Goal: Task Accomplishment & Management: Use online tool/utility

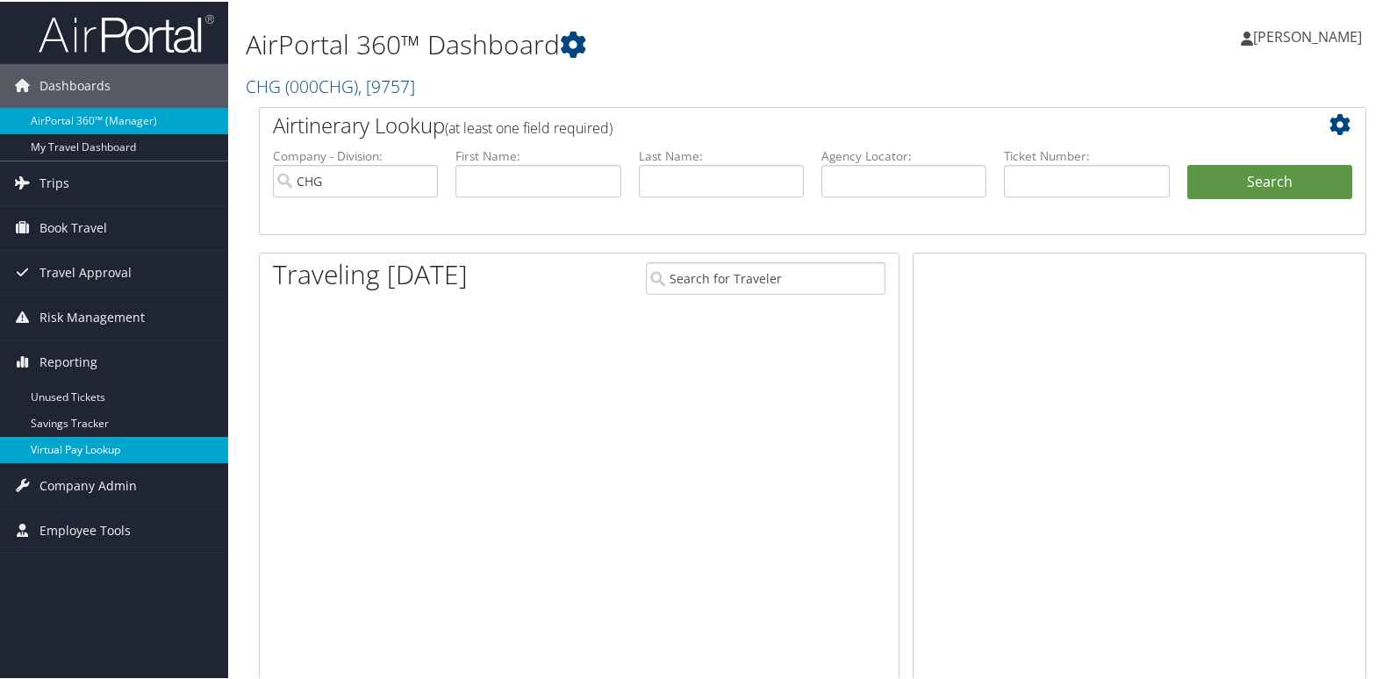
click at [75, 455] on link "Virtual Pay Lookup" at bounding box center [114, 448] width 228 height 26
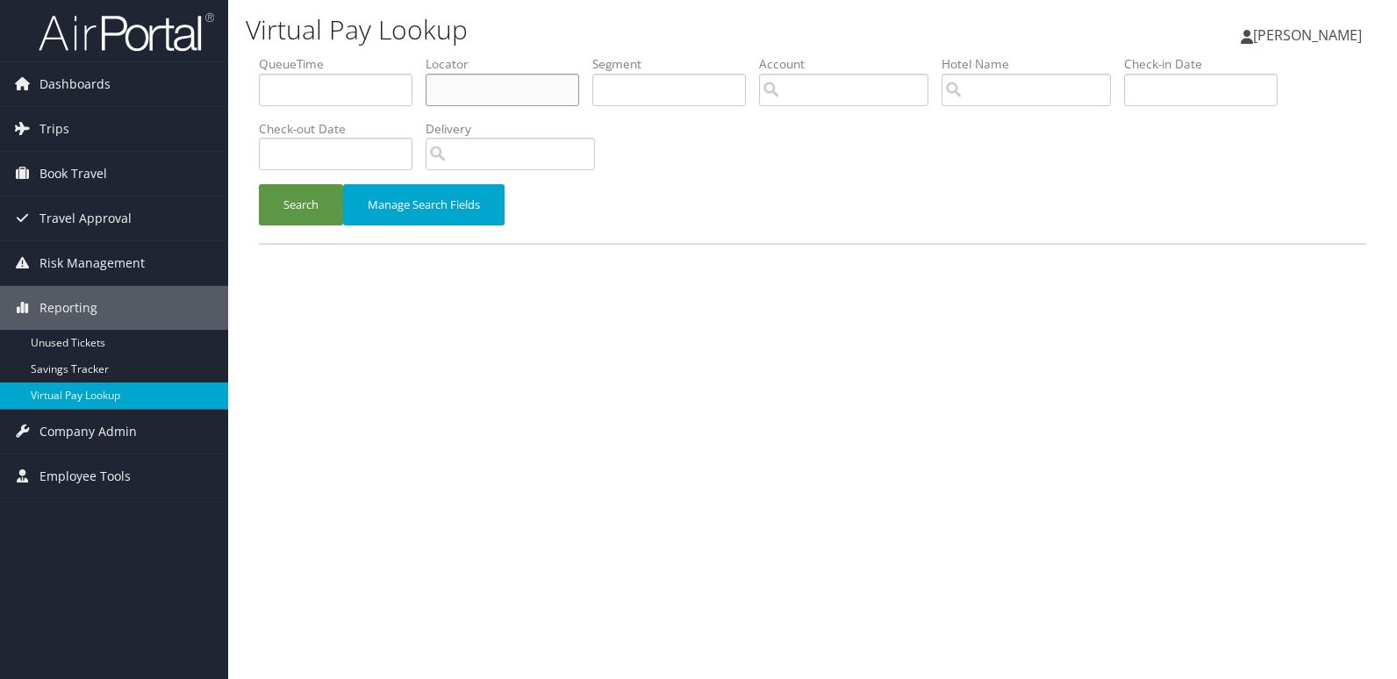
click at [469, 89] on input "text" at bounding box center [502, 90] width 154 height 32
paste input "LMMNHM"
type input "LMMNHM"
click at [259, 184] on button "Search" at bounding box center [301, 204] width 84 height 41
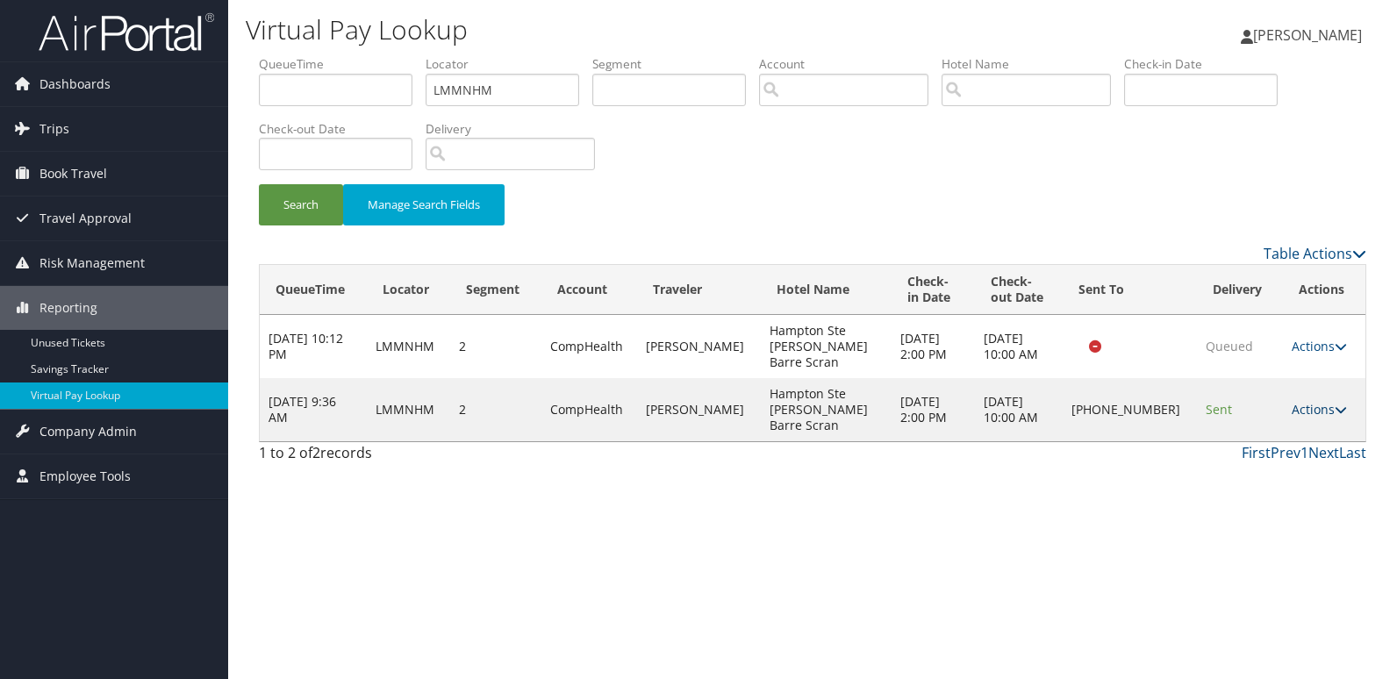
click at [1304, 401] on link "Actions" at bounding box center [1318, 409] width 55 height 17
click at [1253, 433] on link "Logs" at bounding box center [1260, 441] width 150 height 30
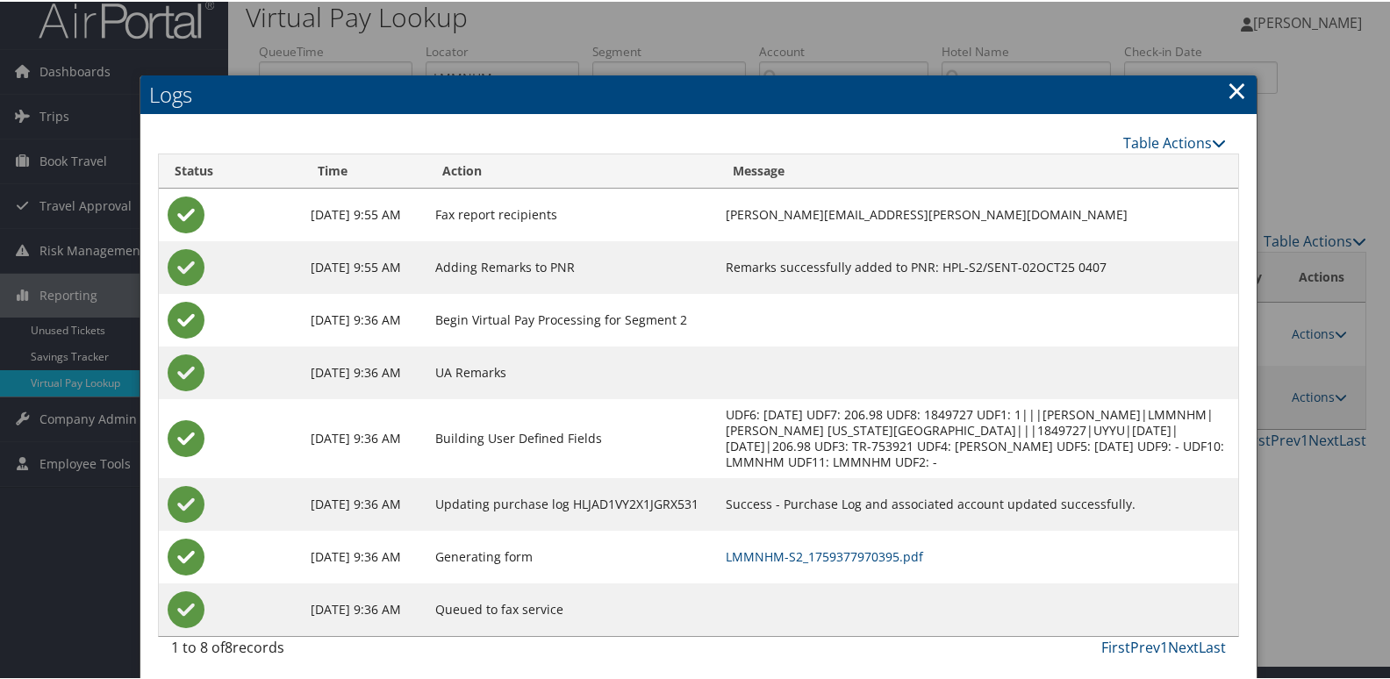
scroll to position [18, 0]
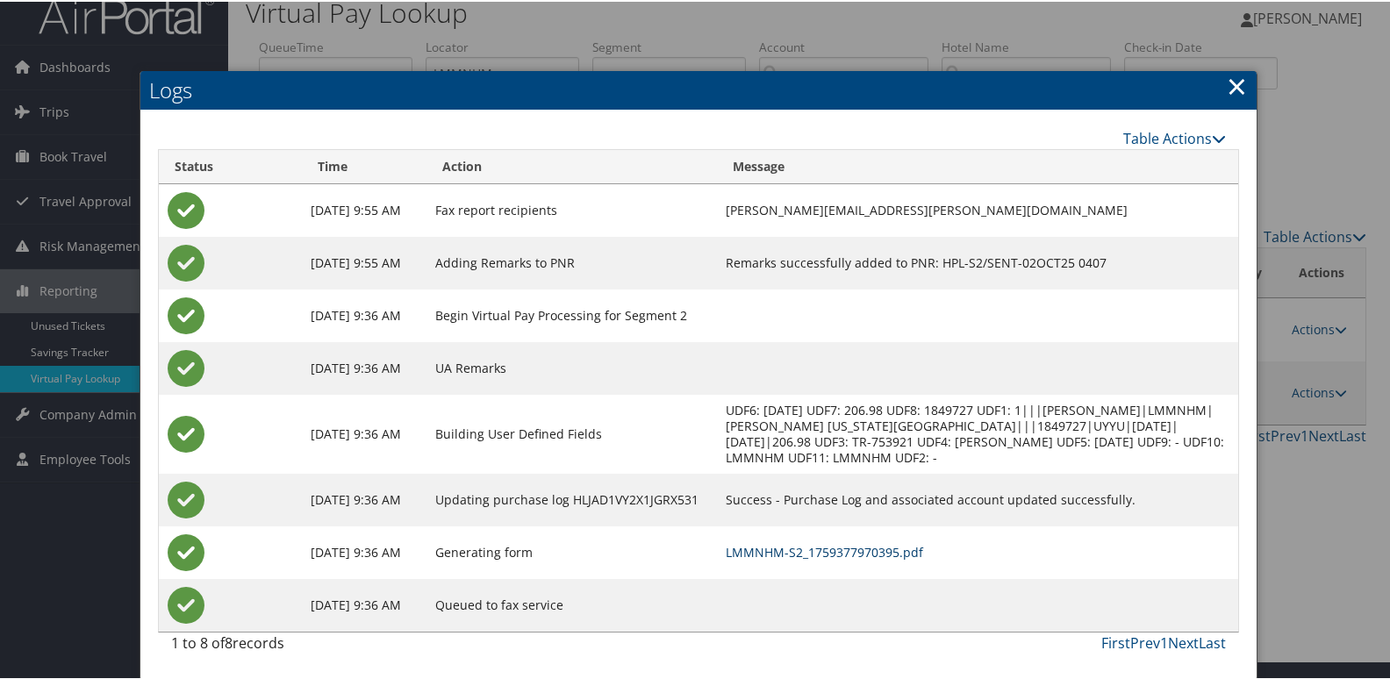
click at [804, 552] on link "LMMNHM-S2_1759377970395.pdf" at bounding box center [824, 550] width 197 height 17
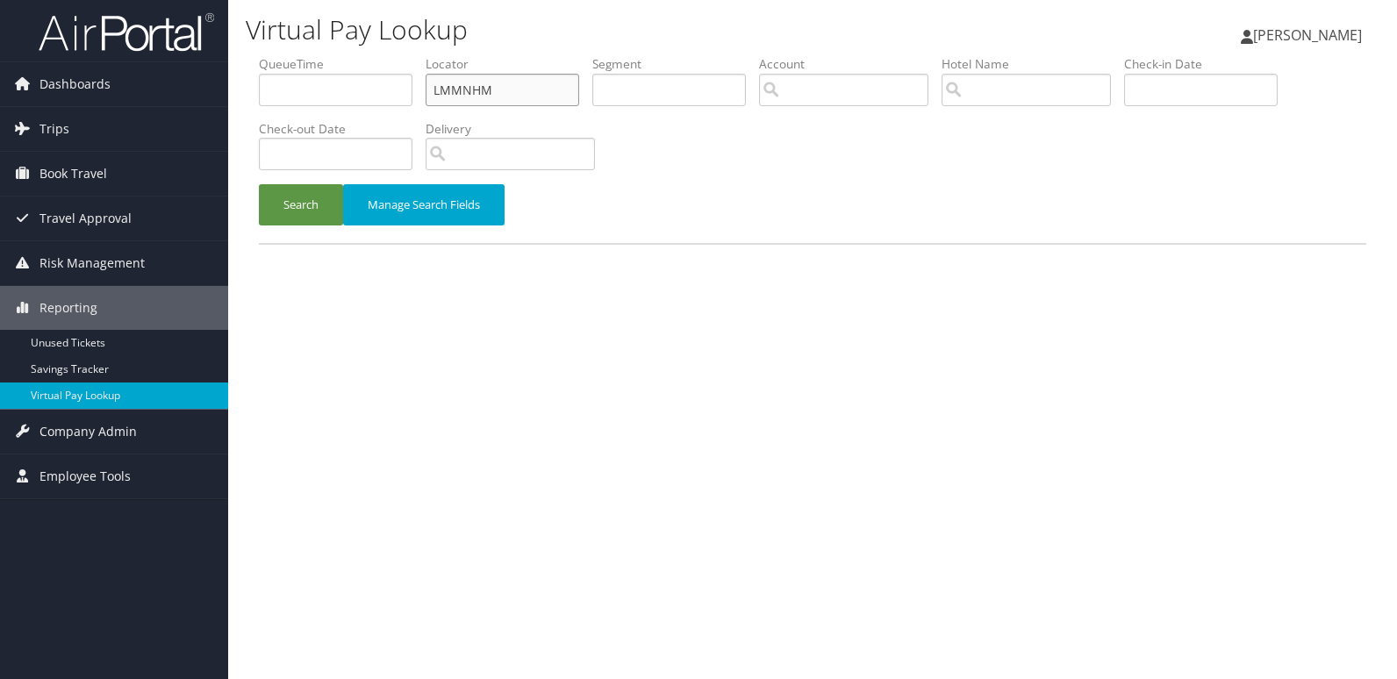
drag, startPoint x: 253, startPoint y: 134, endPoint x: 241, endPoint y: 134, distance: 11.4
click at [242, 134] on div "Virtual Pay Lookup Luke Perry Luke Perry My Settings Travel Agency Contacts Vie…" at bounding box center [812, 339] width 1169 height 679
paste input "CROTSE"
type input "CROTSE"
click at [318, 214] on button "Search" at bounding box center [301, 204] width 84 height 41
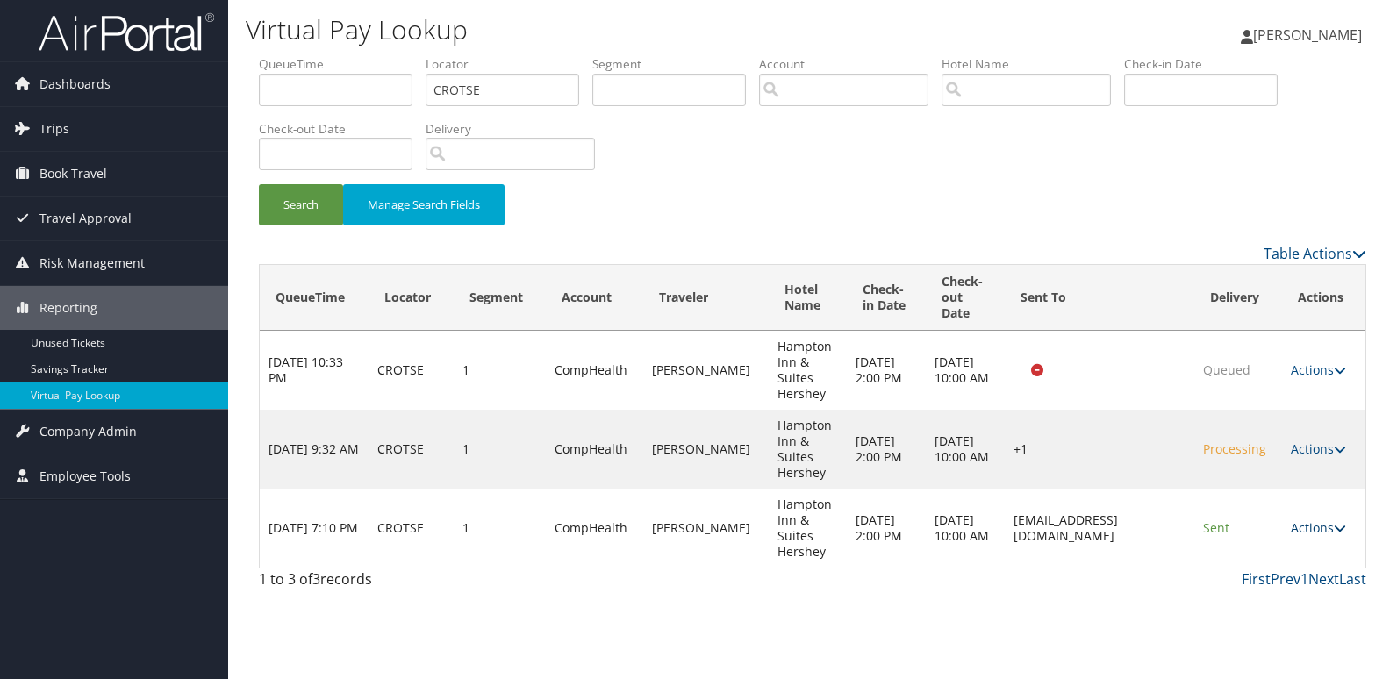
click at [1310, 526] on link "Actions" at bounding box center [1317, 527] width 55 height 17
click at [1267, 580] on link "Logs" at bounding box center [1287, 583] width 111 height 30
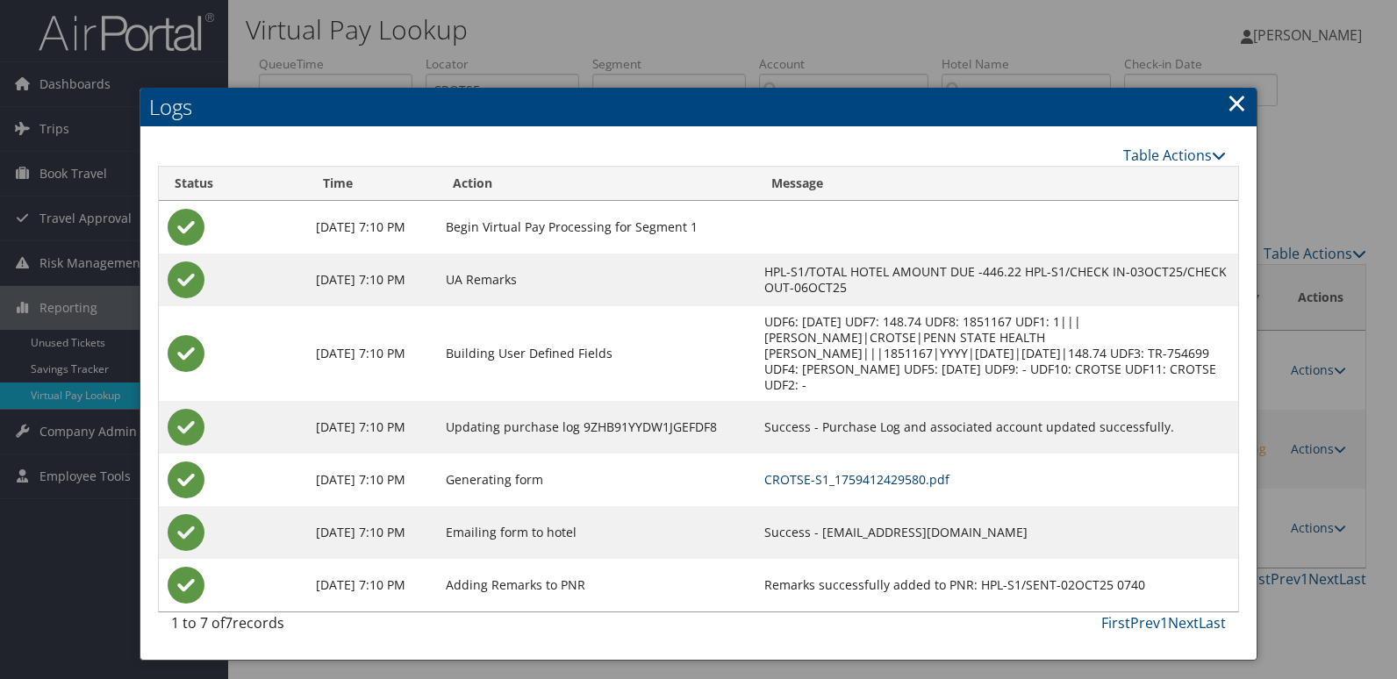
click at [872, 471] on link "CROTSE-S1_1759412429580.pdf" at bounding box center [856, 479] width 185 height 17
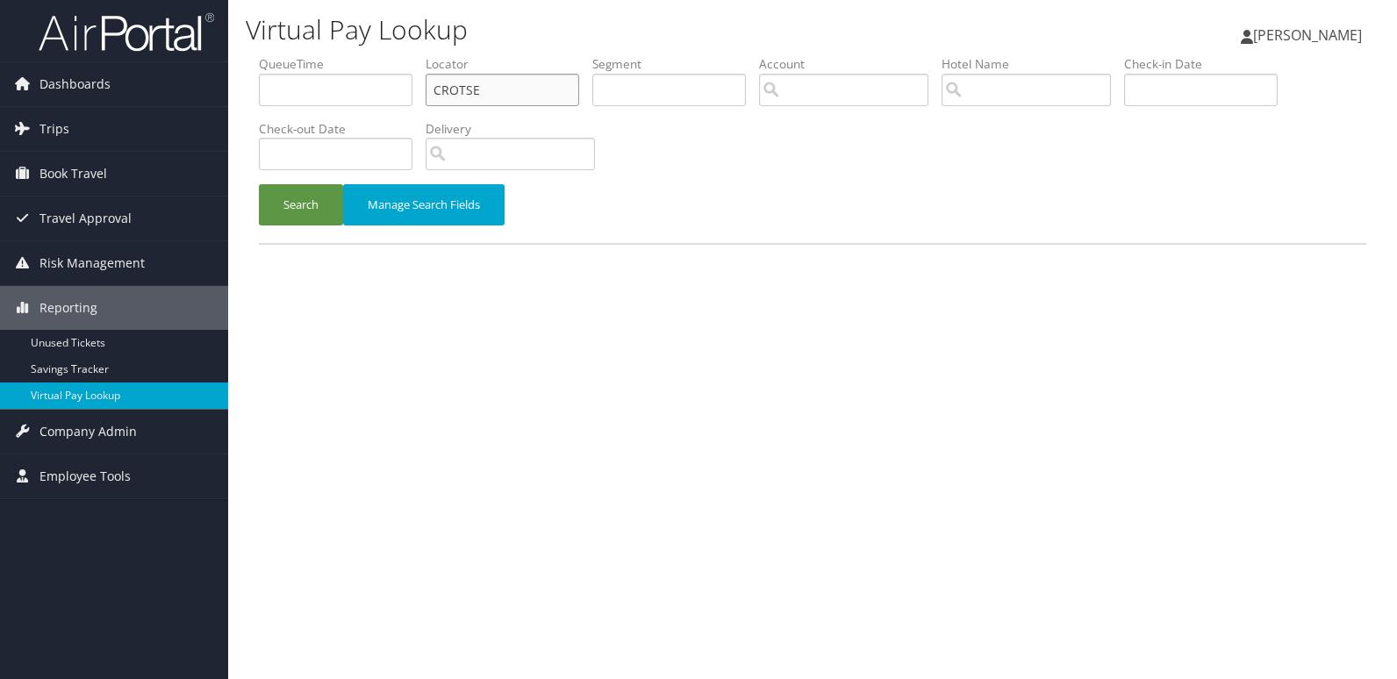
drag, startPoint x: 342, startPoint y: 98, endPoint x: 311, endPoint y: 98, distance: 31.6
click at [311, 55] on ul "QueueTime Locator CROTSE Segment Account Traveler Hotel Name Check-in Date Chec…" at bounding box center [812, 55] width 1107 height 0
paste input "YUKWUB"
type input "YUKWUB"
click at [301, 208] on button "Search" at bounding box center [301, 204] width 84 height 41
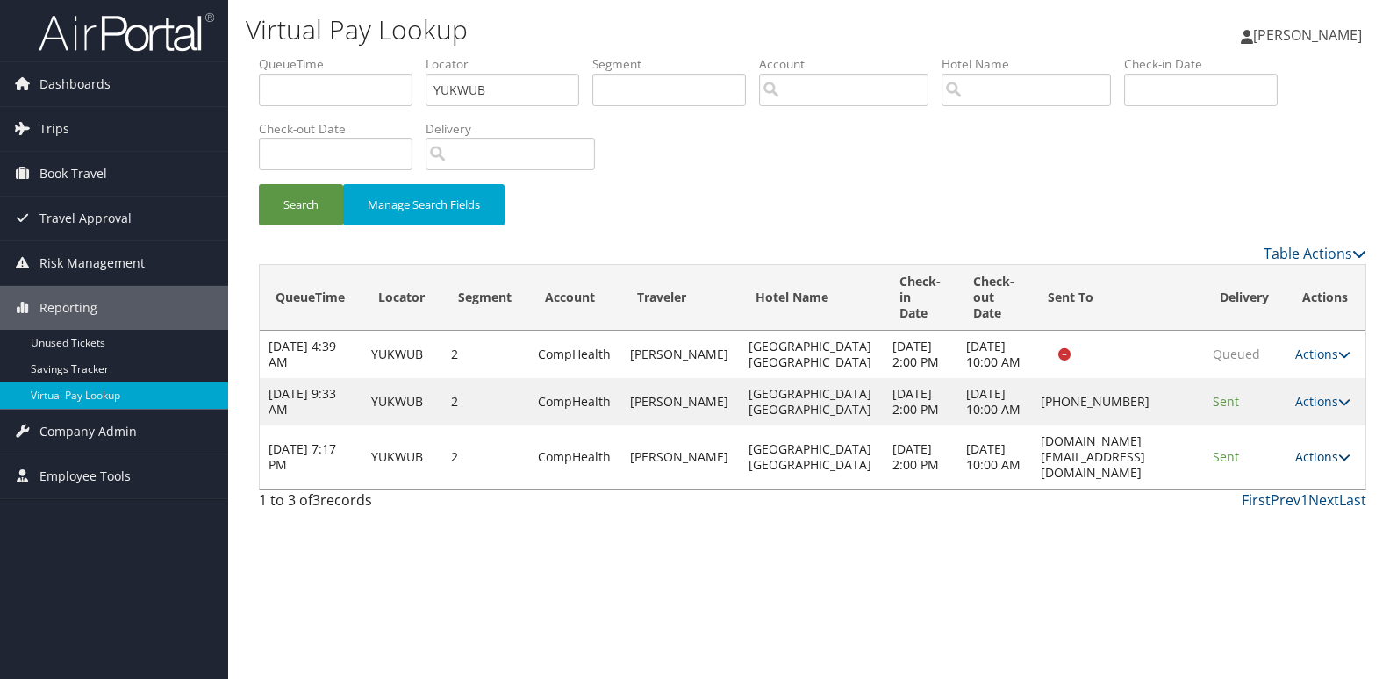
click at [1322, 465] on link "Actions" at bounding box center [1322, 456] width 55 height 17
click at [1273, 546] on link "Logs" at bounding box center [1286, 544] width 111 height 30
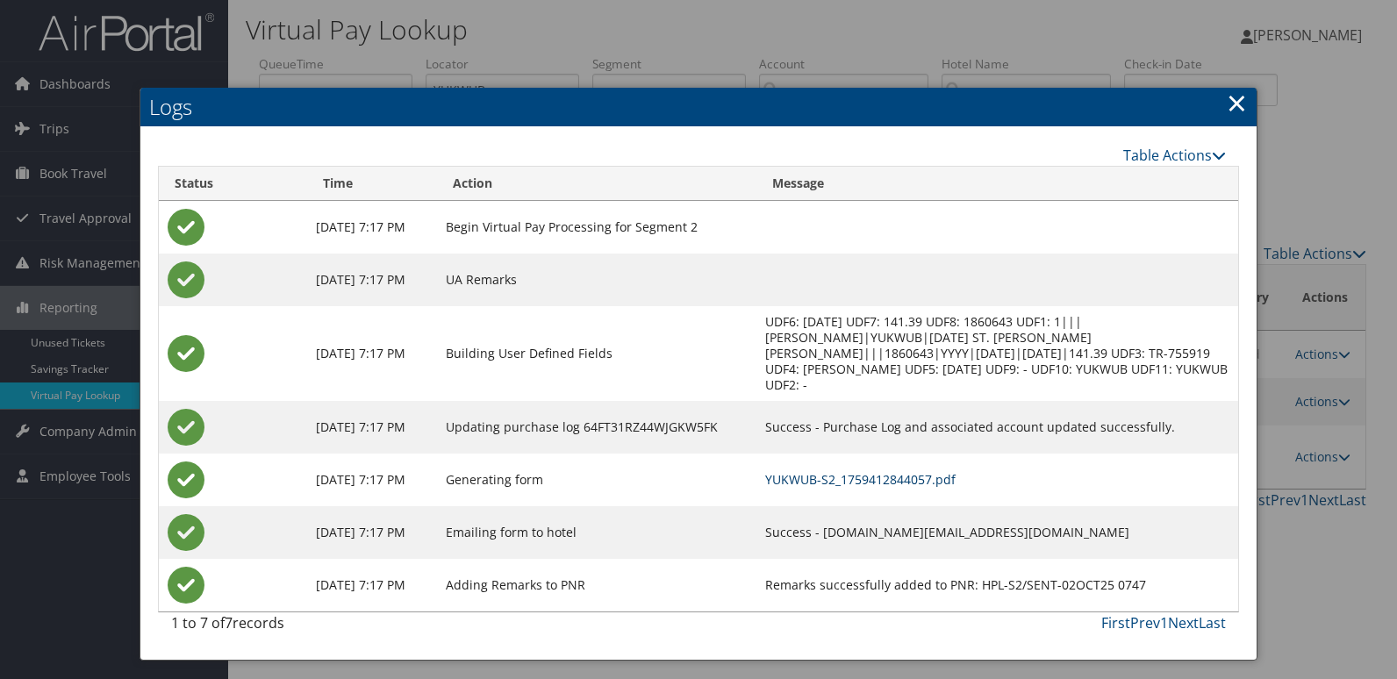
click at [916, 471] on link "YUKWUB-S2_1759412844057.pdf" at bounding box center [860, 479] width 190 height 17
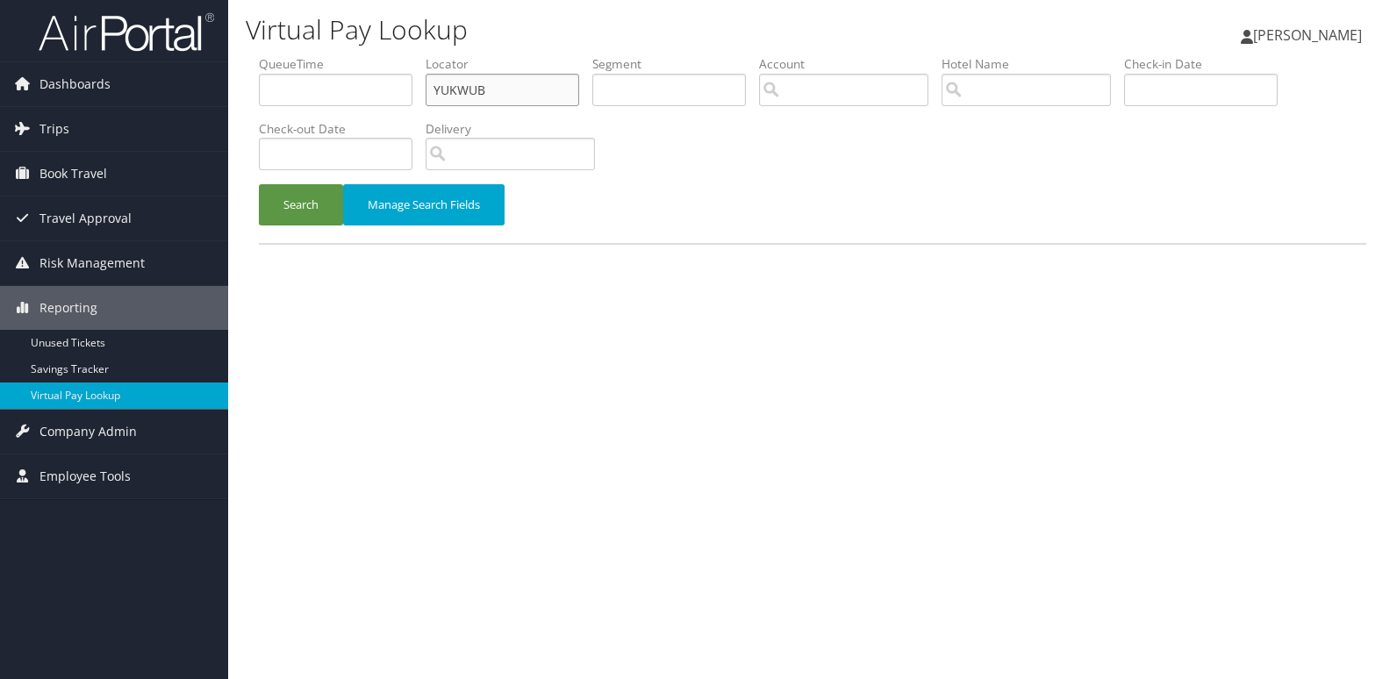
drag, startPoint x: 498, startPoint y: 89, endPoint x: 275, endPoint y: 108, distance: 224.5
click at [275, 55] on ul "QueueTime Locator YUKWUB Segment Account Traveler Hotel Name Check-in Date Chec…" at bounding box center [812, 55] width 1107 height 0
paste input "DOLZLY"
type input "DOLZLY"
click at [295, 205] on button "Search" at bounding box center [301, 204] width 84 height 41
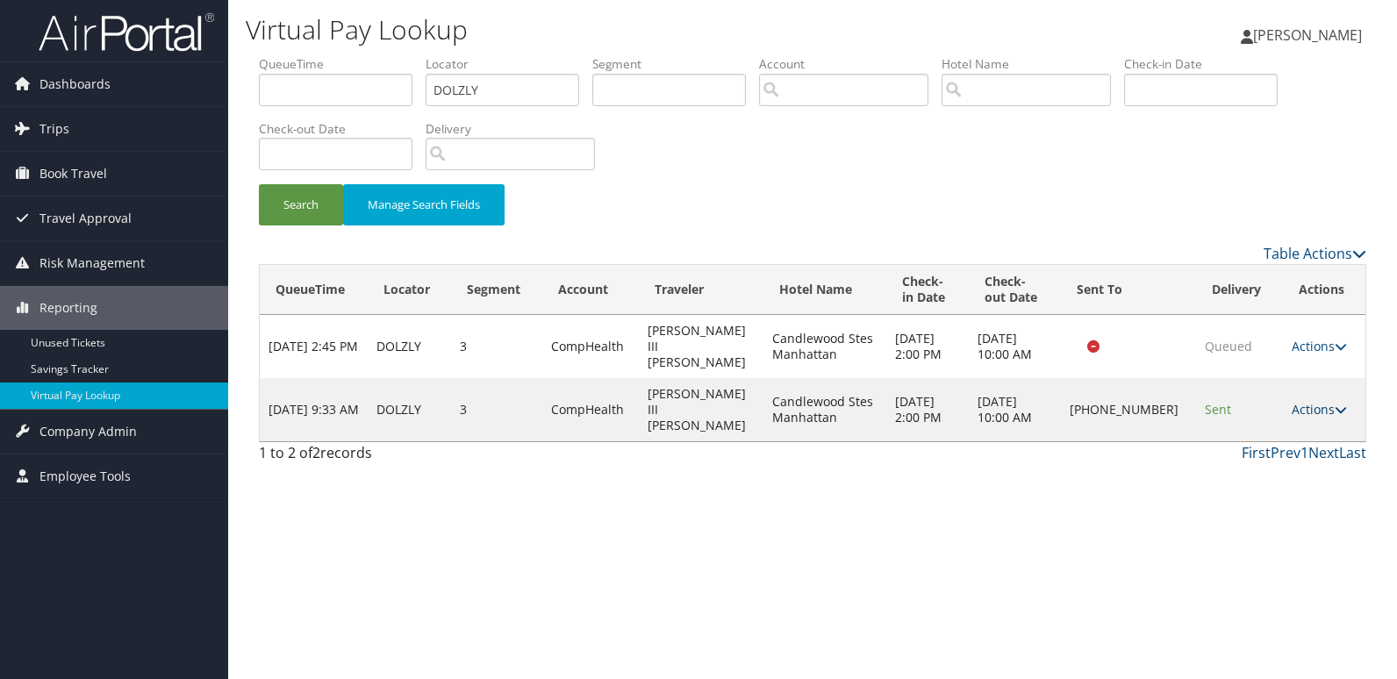
click at [1304, 401] on link "Actions" at bounding box center [1318, 409] width 55 height 17
click at [1262, 435] on link "Logs" at bounding box center [1259, 441] width 150 height 30
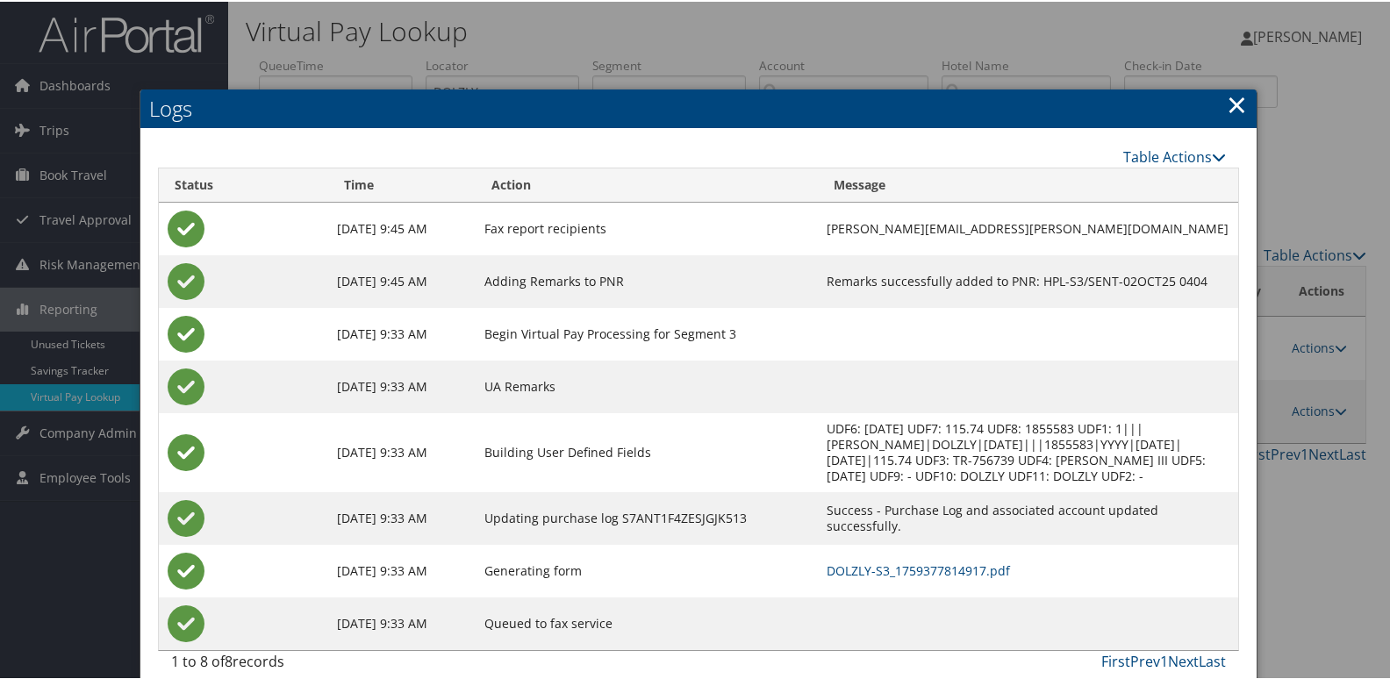
scroll to position [3, 0]
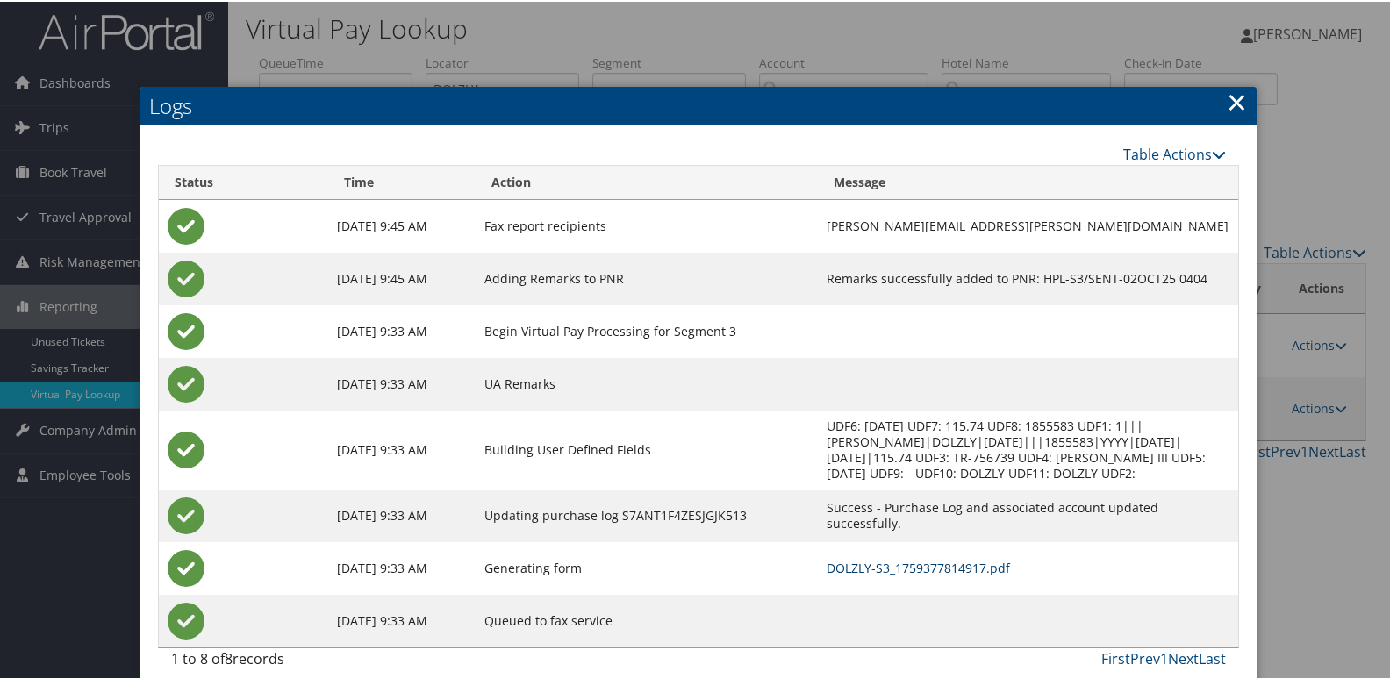
click at [826, 558] on link "DOLZLY-S3_1759377814917.pdf" at bounding box center [917, 566] width 183 height 17
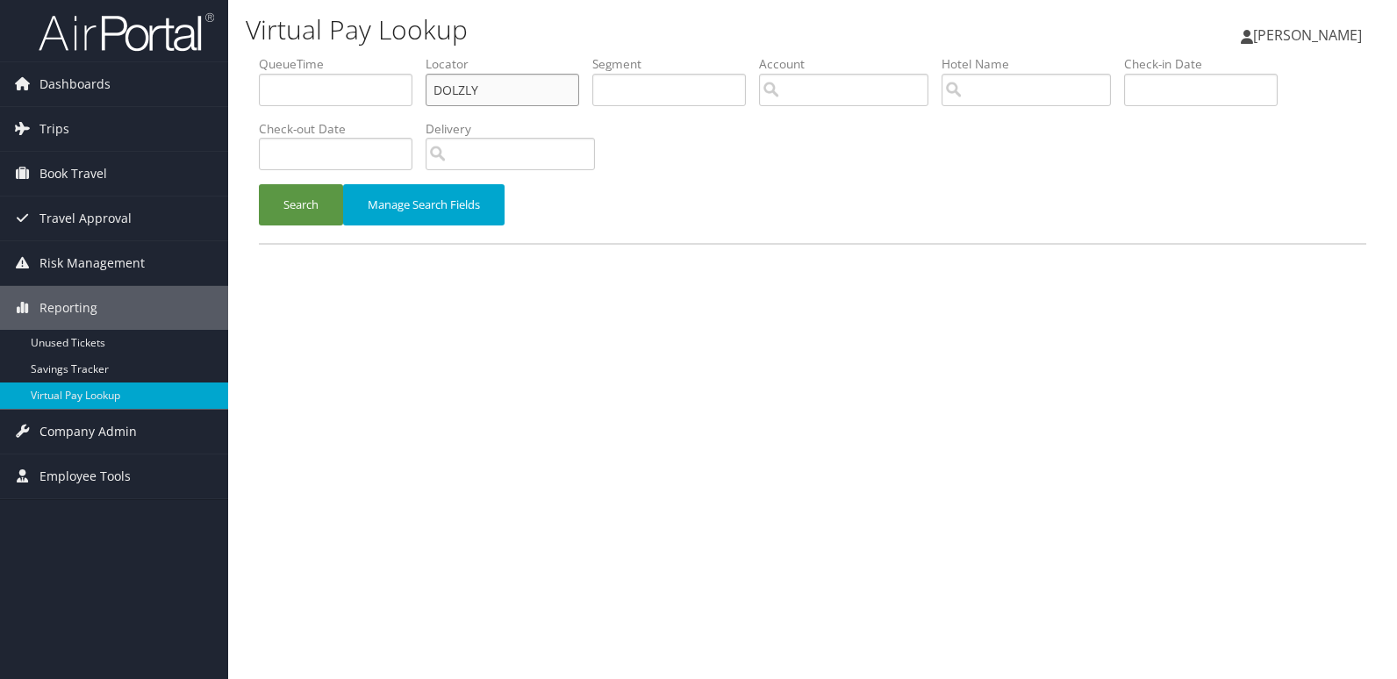
drag, startPoint x: 483, startPoint y: 82, endPoint x: 309, endPoint y: 97, distance: 174.3
click at [309, 55] on ul "QueueTime Locator DOLZLY Segment Account Traveler Hotel Name Check-in Date Chec…" at bounding box center [812, 55] width 1107 height 0
paste input "WOQCMV"
type input "WOQCMV"
click at [297, 206] on button "Search" at bounding box center [301, 204] width 84 height 41
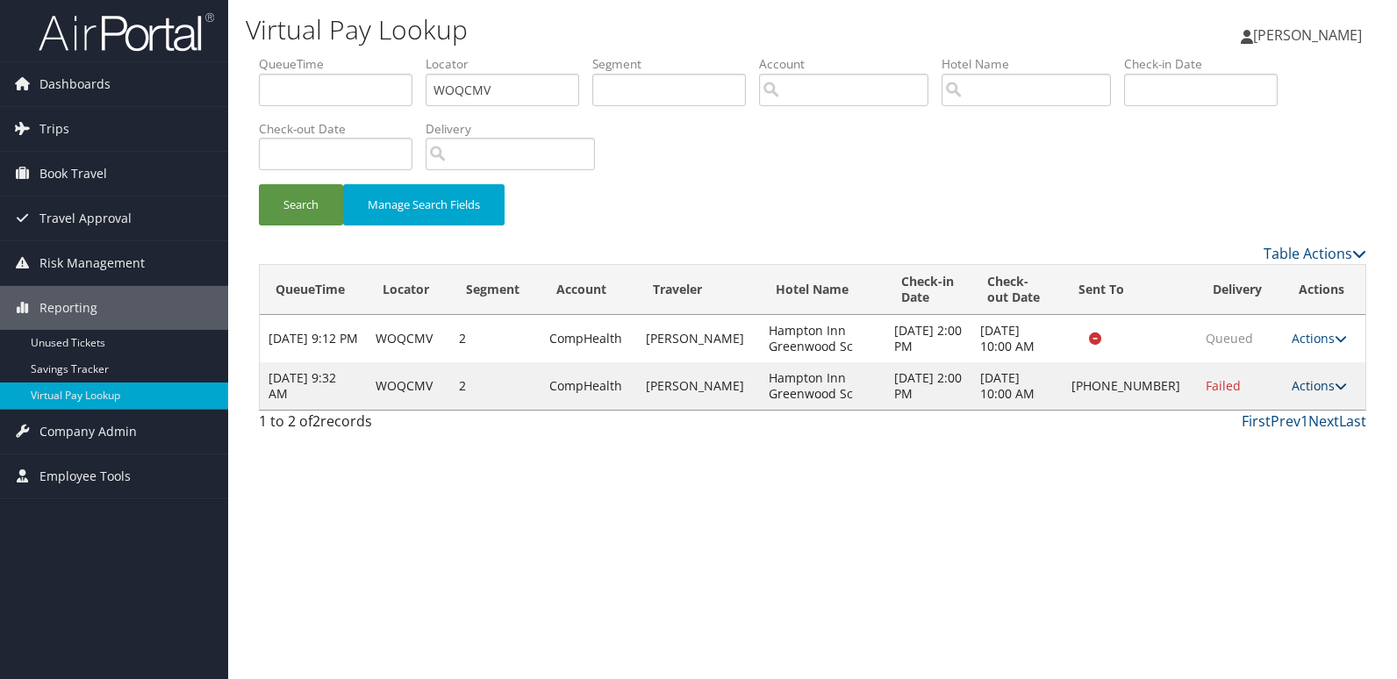
click at [1302, 387] on link "Actions" at bounding box center [1318, 385] width 55 height 17
click at [1238, 453] on link "Logs" at bounding box center [1260, 441] width 150 height 30
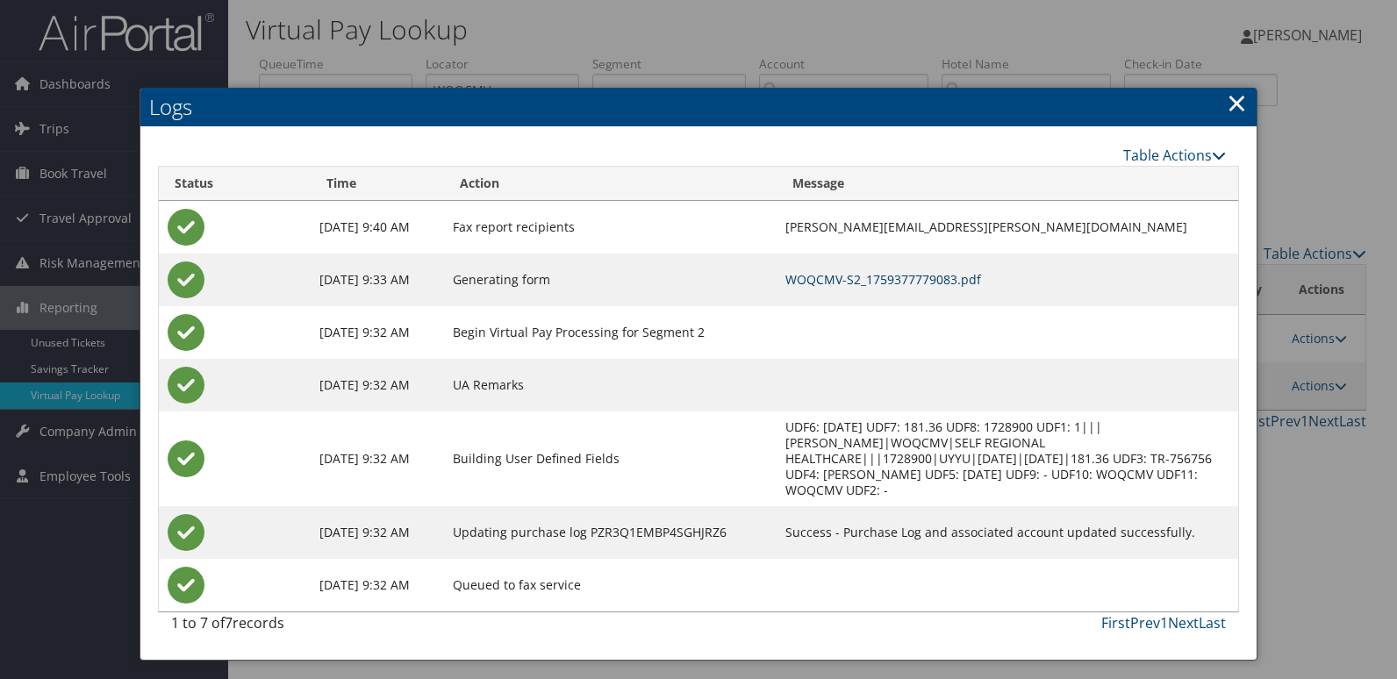
click at [808, 281] on link "WOQCMV-S2_1759377779083.pdf" at bounding box center [883, 279] width 196 height 17
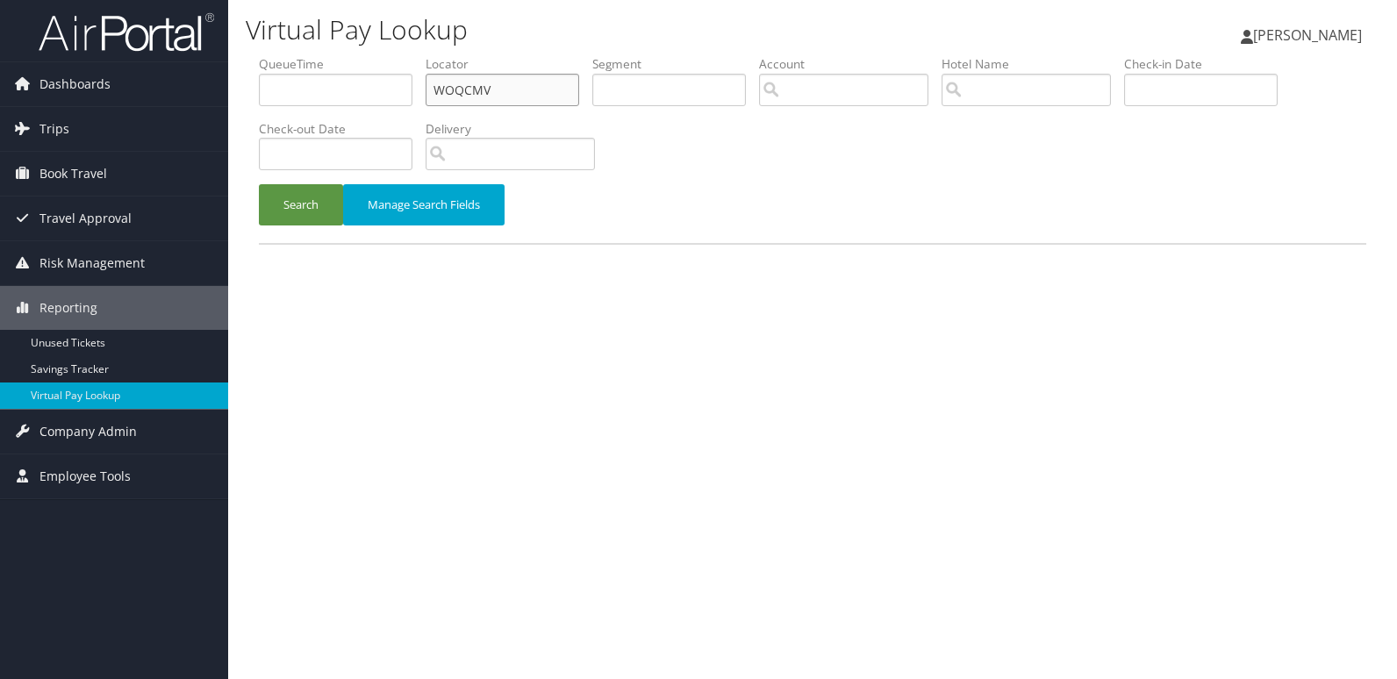
drag, startPoint x: 503, startPoint y: 88, endPoint x: 295, endPoint y: 77, distance: 208.2
click at [295, 55] on ul "QueueTime Locator WOQCMV Segment Account Traveler Hotel Name Check-in Date Chec…" at bounding box center [812, 55] width 1107 height 0
drag, startPoint x: 503, startPoint y: 90, endPoint x: 223, endPoint y: 132, distance: 282.9
click at [223, 132] on div "Dashboards AirPortal 360™ (Manager) My Travel Dashboard Trips Airtinerary® Look…" at bounding box center [698, 339] width 1397 height 679
paste input "MZOKQH"
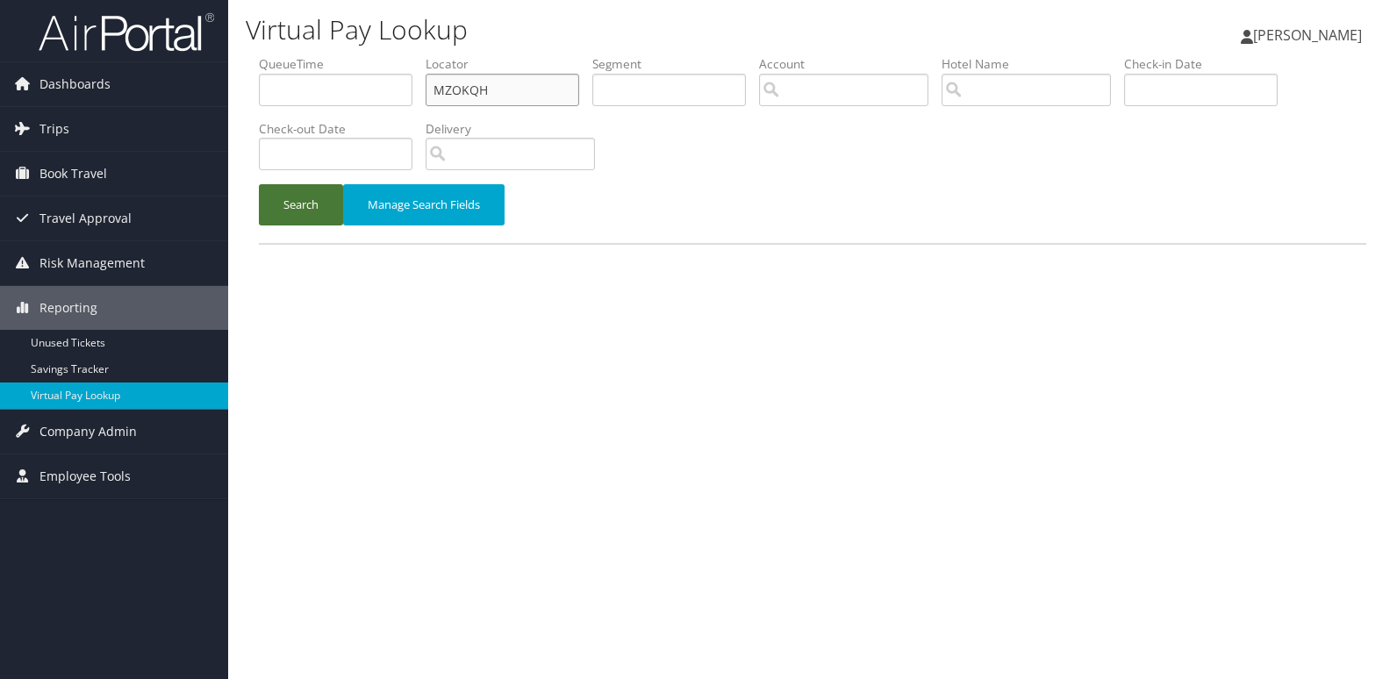
type input "MZOKQH"
click at [259, 184] on button "Search" at bounding box center [301, 204] width 84 height 41
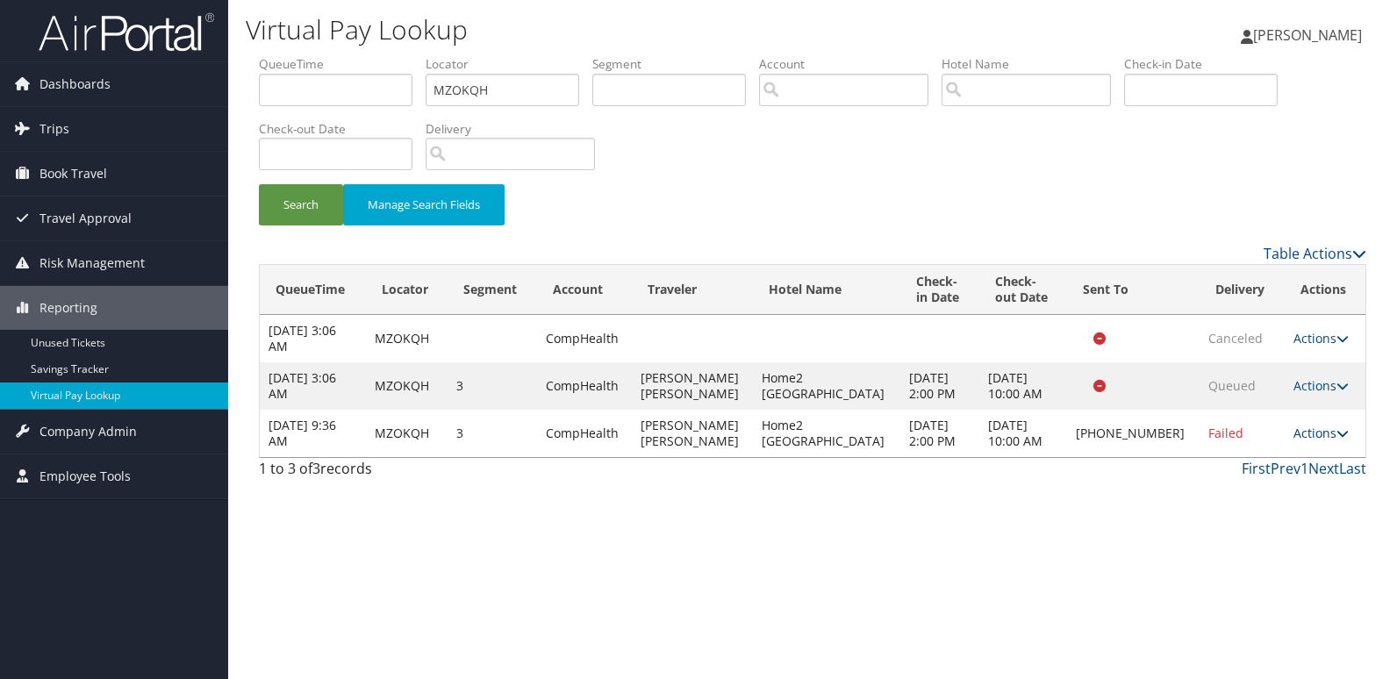
click at [1301, 434] on link "Actions" at bounding box center [1320, 433] width 55 height 17
click at [1250, 489] on link "Logs" at bounding box center [1259, 489] width 150 height 30
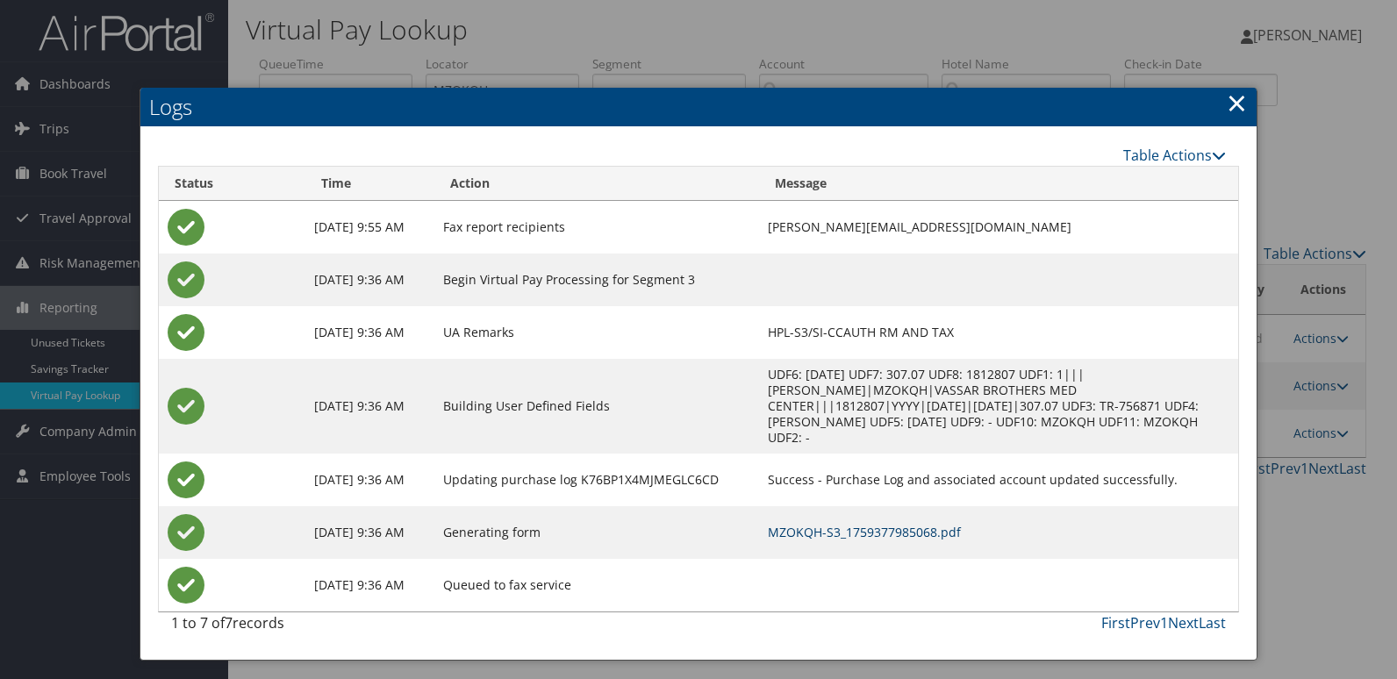
click at [881, 527] on link "MZOKQH-S3_1759377985068.pdf" at bounding box center [864, 532] width 193 height 17
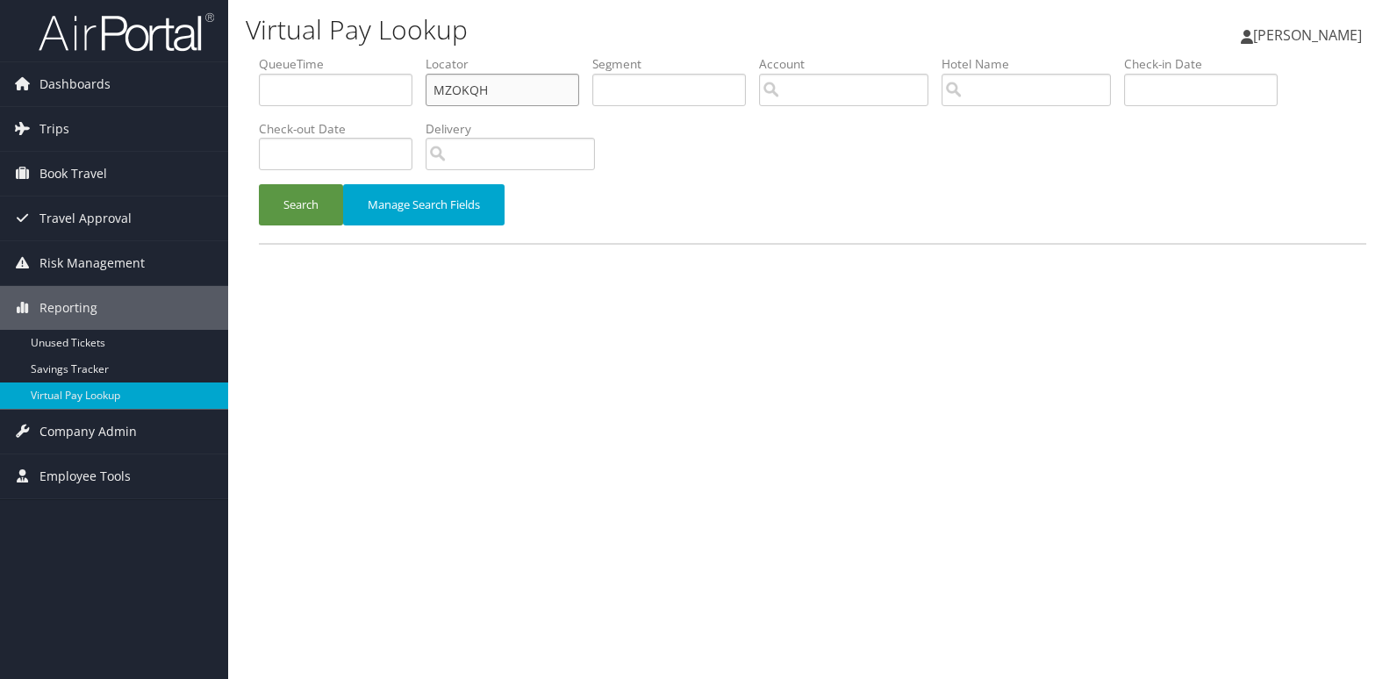
drag, startPoint x: 399, startPoint y: 107, endPoint x: 348, endPoint y: 109, distance: 50.9
click at [353, 55] on ul "QueueTime Locator MZOKQH Segment Account Traveler Hotel Name Check-in Date Chec…" at bounding box center [812, 55] width 1107 height 0
paste input "DZUZSN"
type input "DZUZSN"
click at [277, 202] on button "Search" at bounding box center [301, 204] width 84 height 41
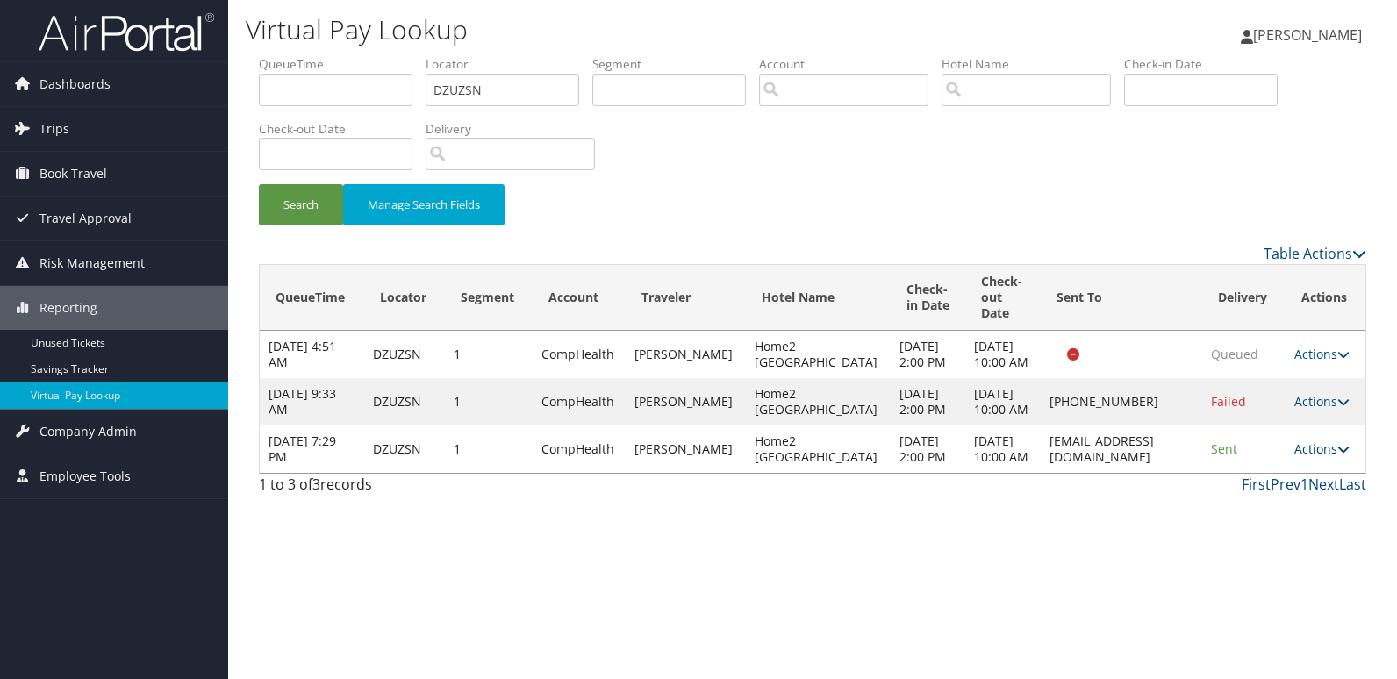
click at [1317, 457] on link "Actions" at bounding box center [1321, 448] width 55 height 17
click at [1262, 540] on link "Logs" at bounding box center [1285, 544] width 111 height 30
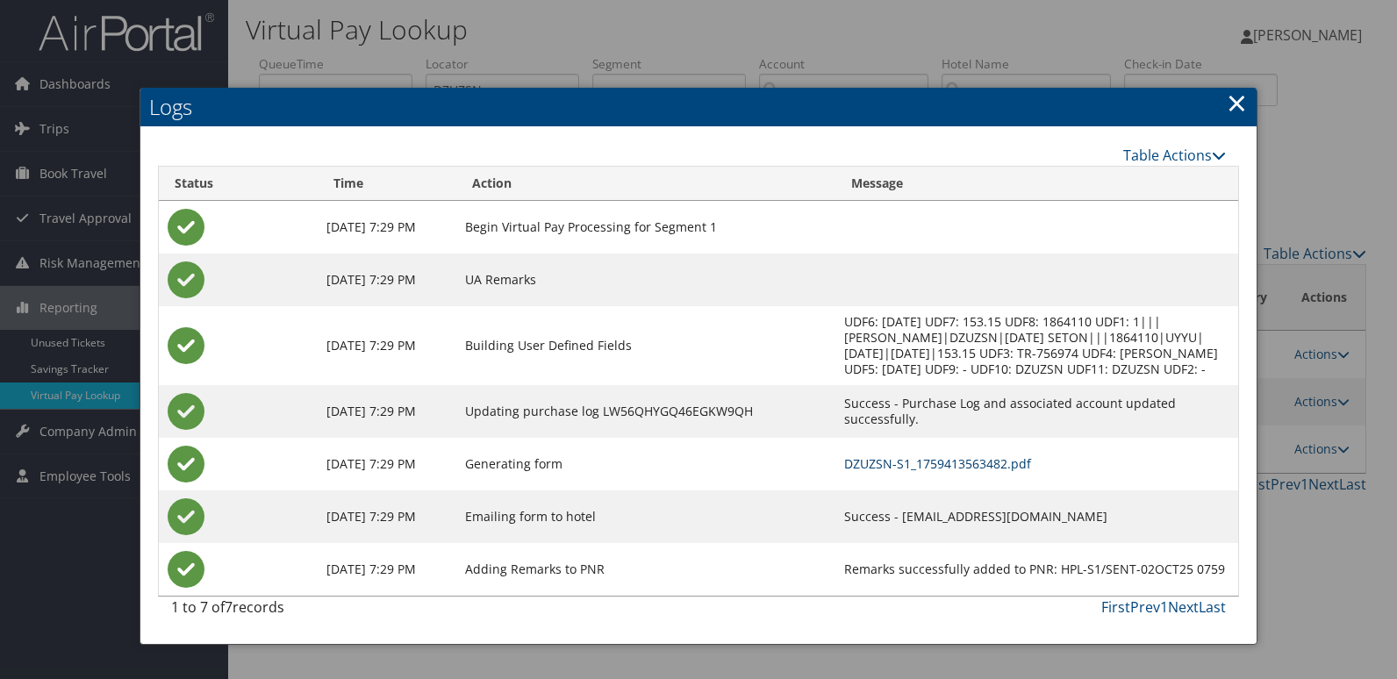
drag, startPoint x: 906, startPoint y: 462, endPoint x: 925, endPoint y: 462, distance: 18.4
click at [906, 462] on link "DZUZSN-S1_1759413563482.pdf" at bounding box center [937, 463] width 187 height 17
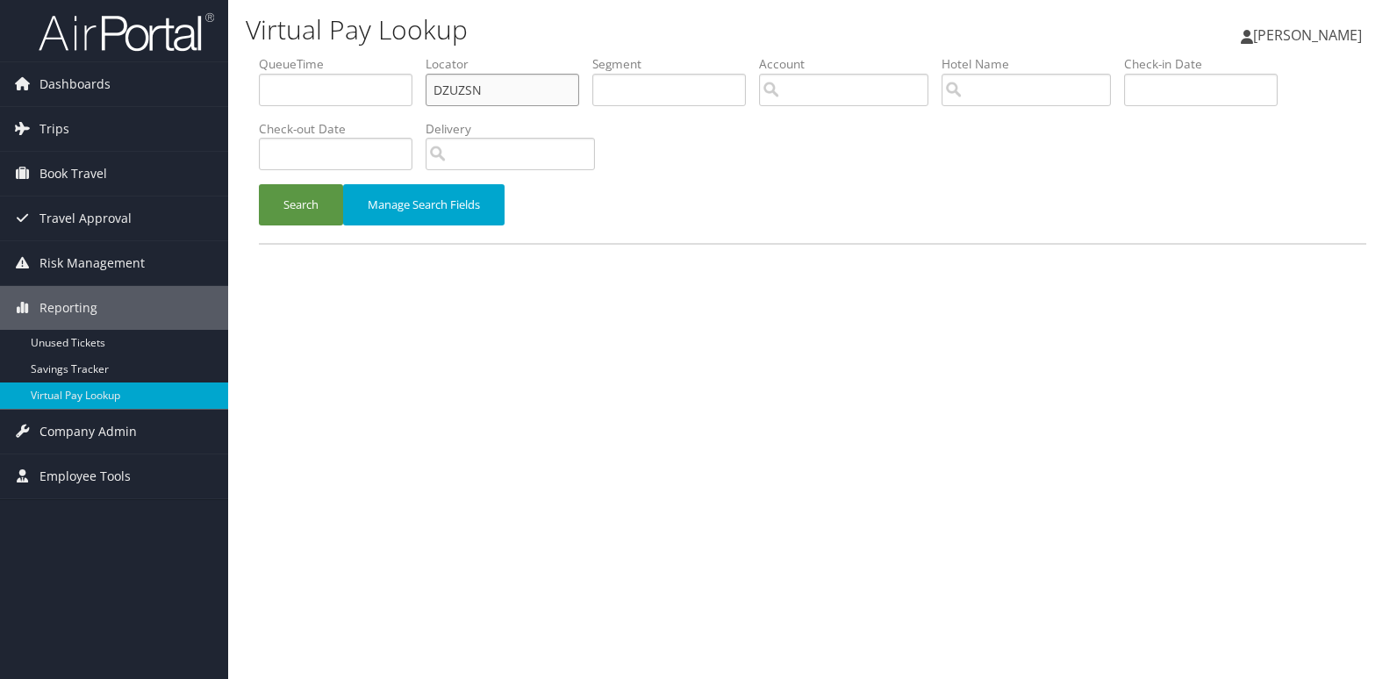
drag, startPoint x: 469, startPoint y: 96, endPoint x: 380, endPoint y: 106, distance: 90.1
click at [380, 55] on ul "QueueTime Locator DZUZSN Segment Account Traveler Hotel Name Check-in Date Chec…" at bounding box center [812, 55] width 1107 height 0
paste input "JGUOGR"
type input "JGUOGR"
click at [259, 184] on button "Search" at bounding box center [301, 204] width 84 height 41
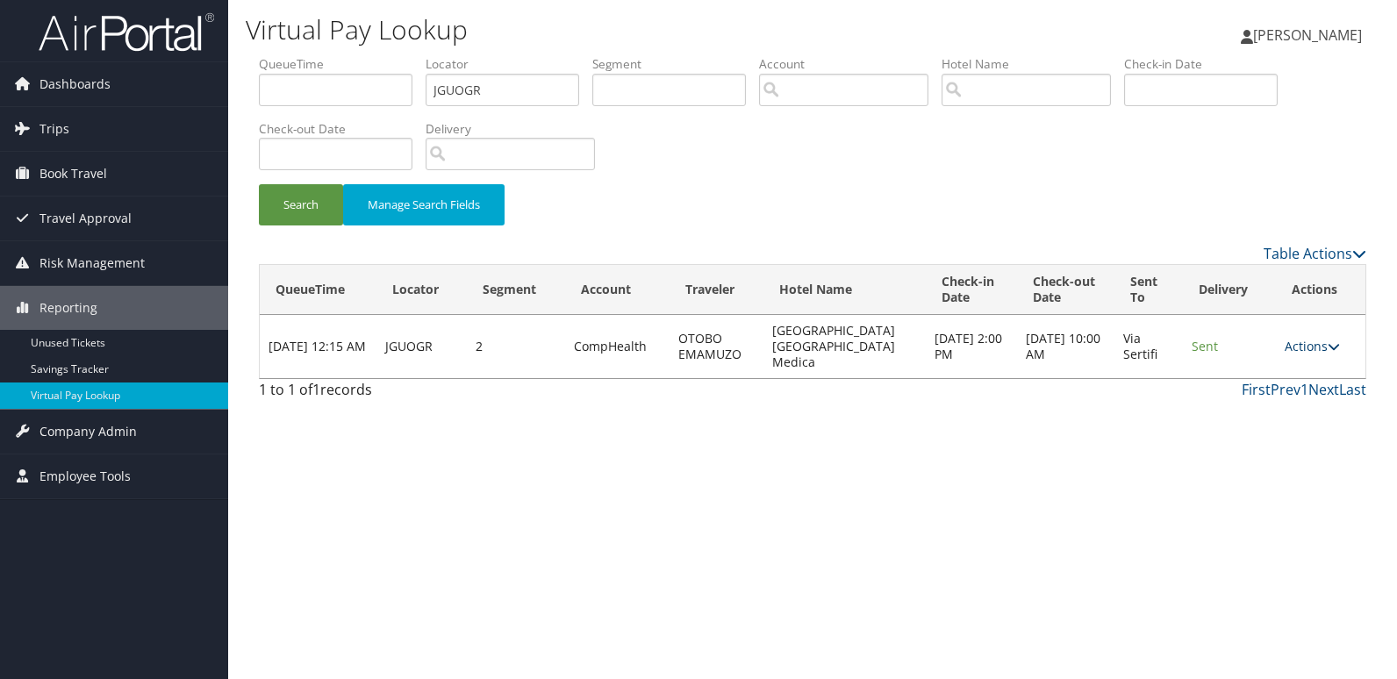
click at [1316, 338] on link "Actions" at bounding box center [1311, 346] width 55 height 17
click at [1255, 404] on link "Logs" at bounding box center [1280, 394] width 111 height 30
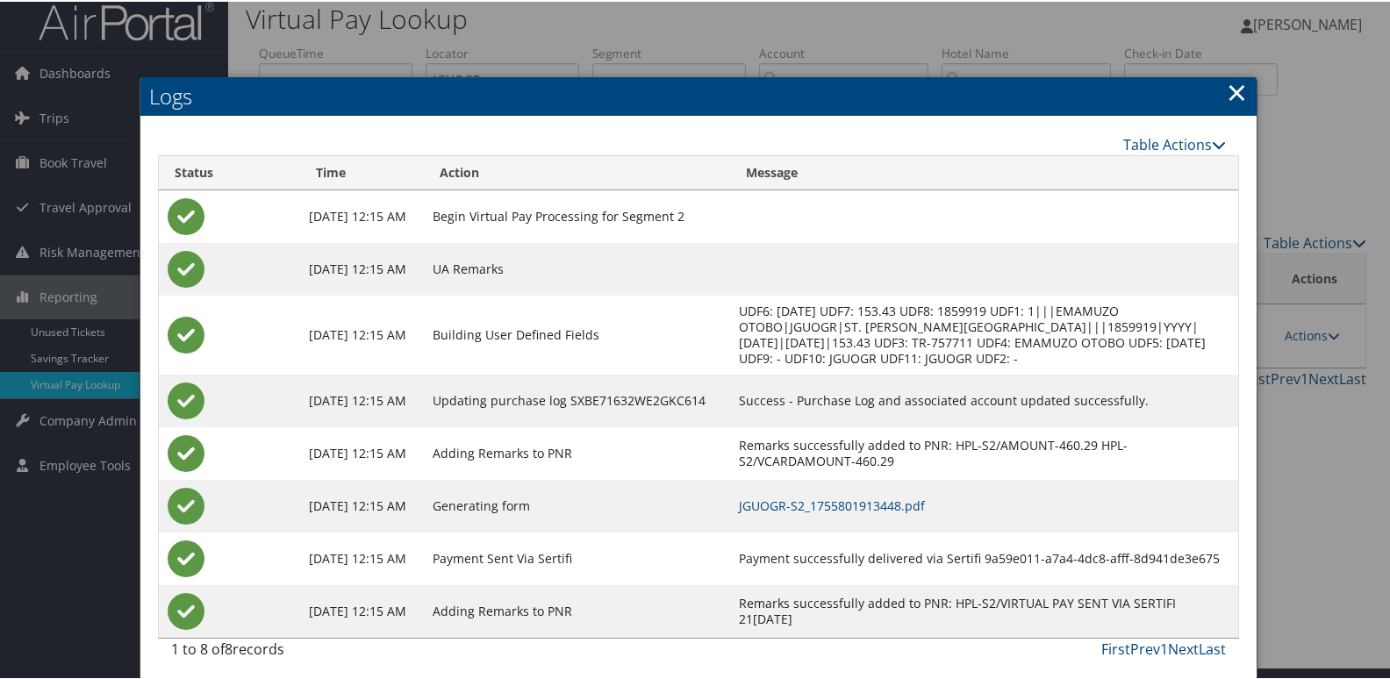
scroll to position [18, 0]
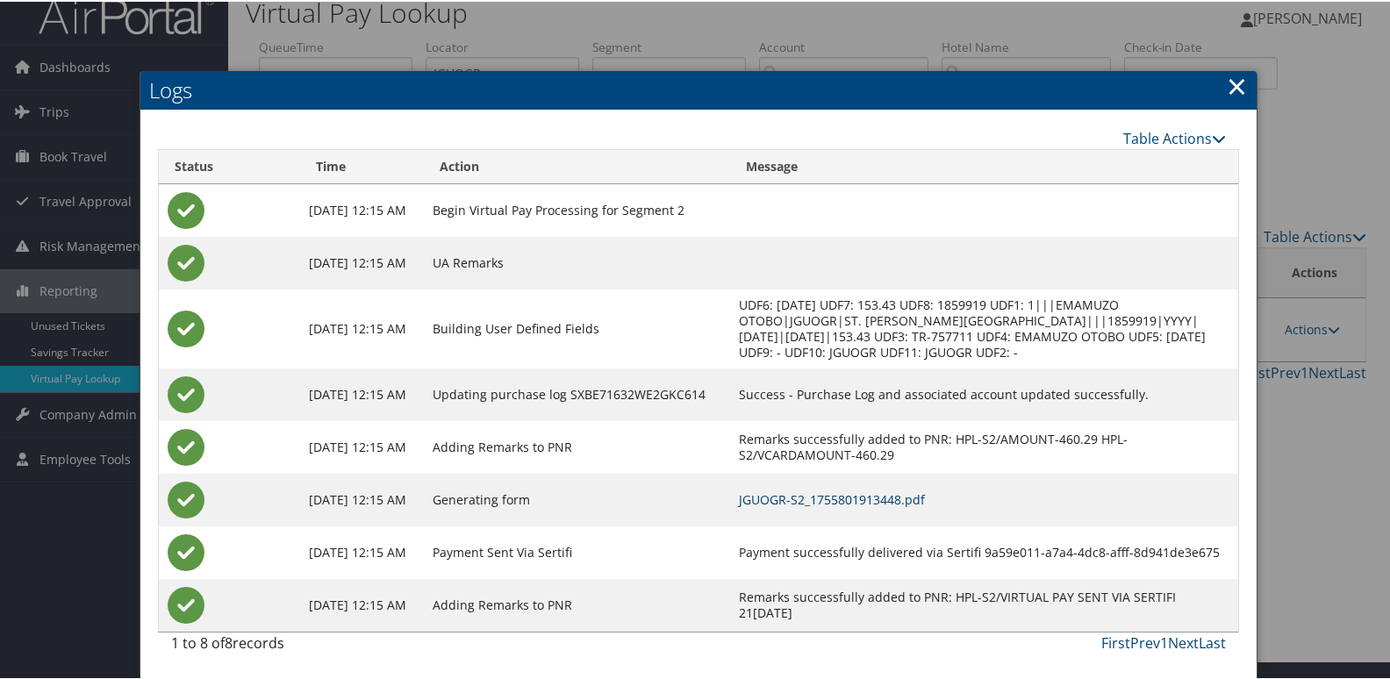
click at [850, 498] on link "JGUOGR-S2_1755801913448.pdf" at bounding box center [832, 498] width 186 height 17
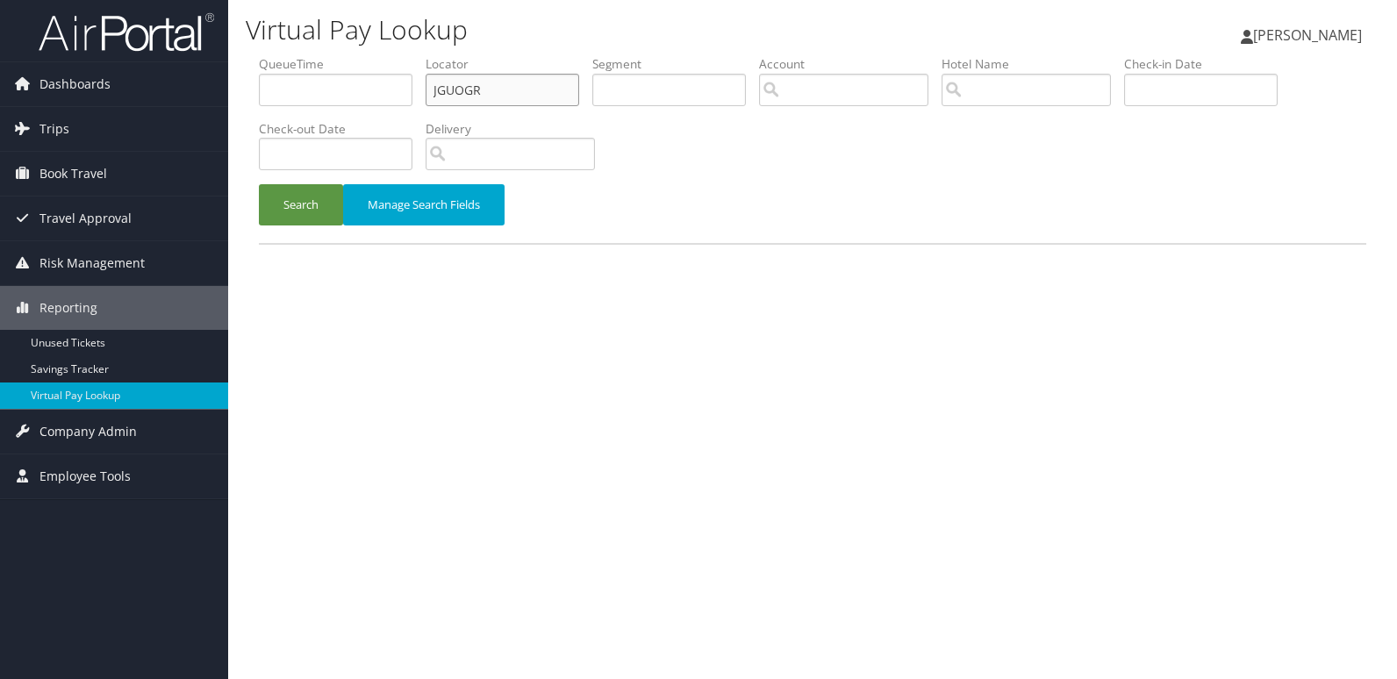
drag, startPoint x: 371, startPoint y: 86, endPoint x: 316, endPoint y: 92, distance: 55.6
click at [317, 55] on ul "QueueTime Locator JGUOGR Segment Account Traveler Hotel Name Check-in Date Chec…" at bounding box center [812, 55] width 1107 height 0
paste input "SKBATY"
type input "SKBATY"
click at [259, 204] on button "Search" at bounding box center [301, 204] width 84 height 41
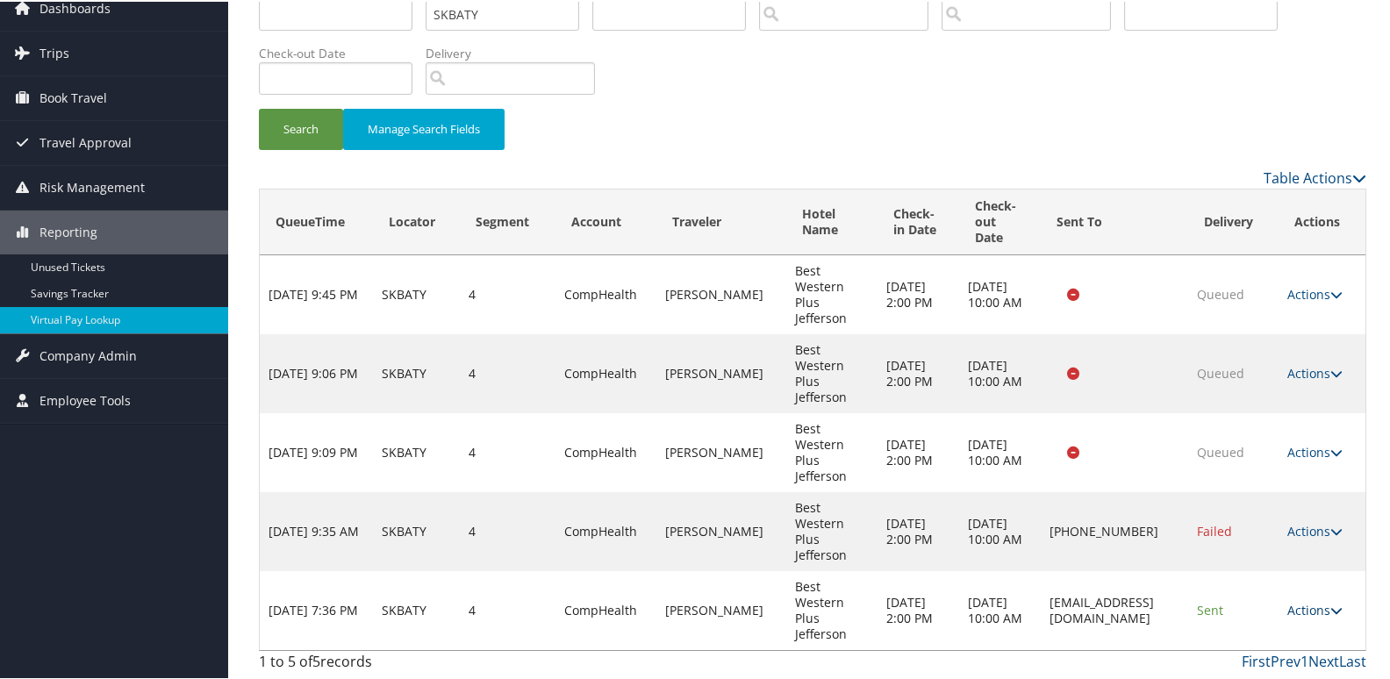
click at [1296, 606] on link "Actions" at bounding box center [1314, 608] width 55 height 17
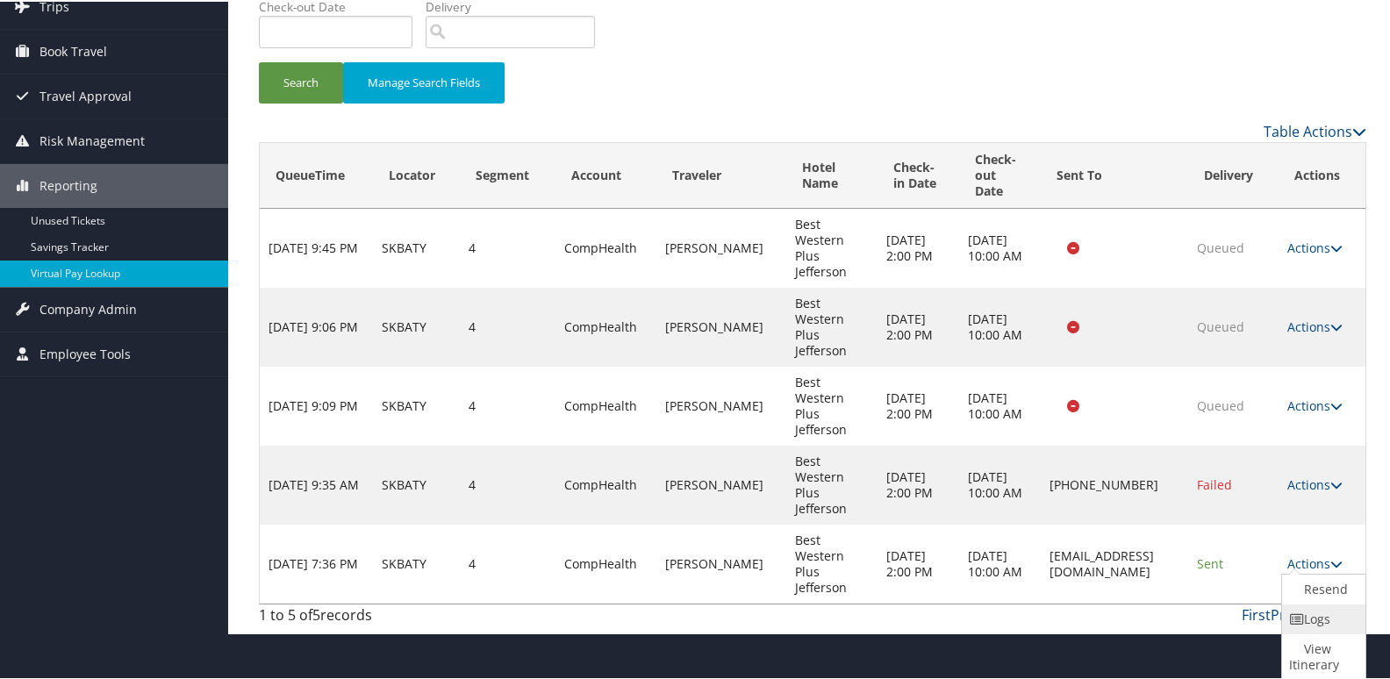
click at [1300, 621] on icon at bounding box center [1297, 617] width 16 height 12
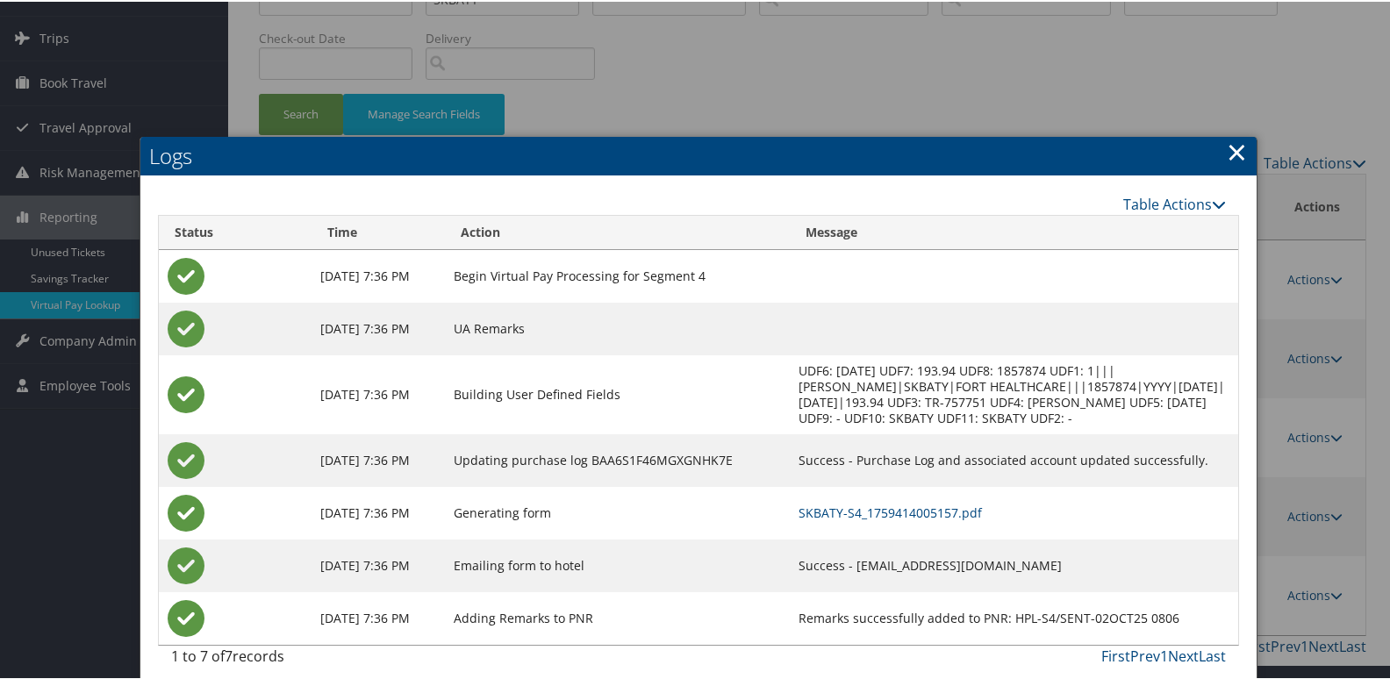
scroll to position [104, 0]
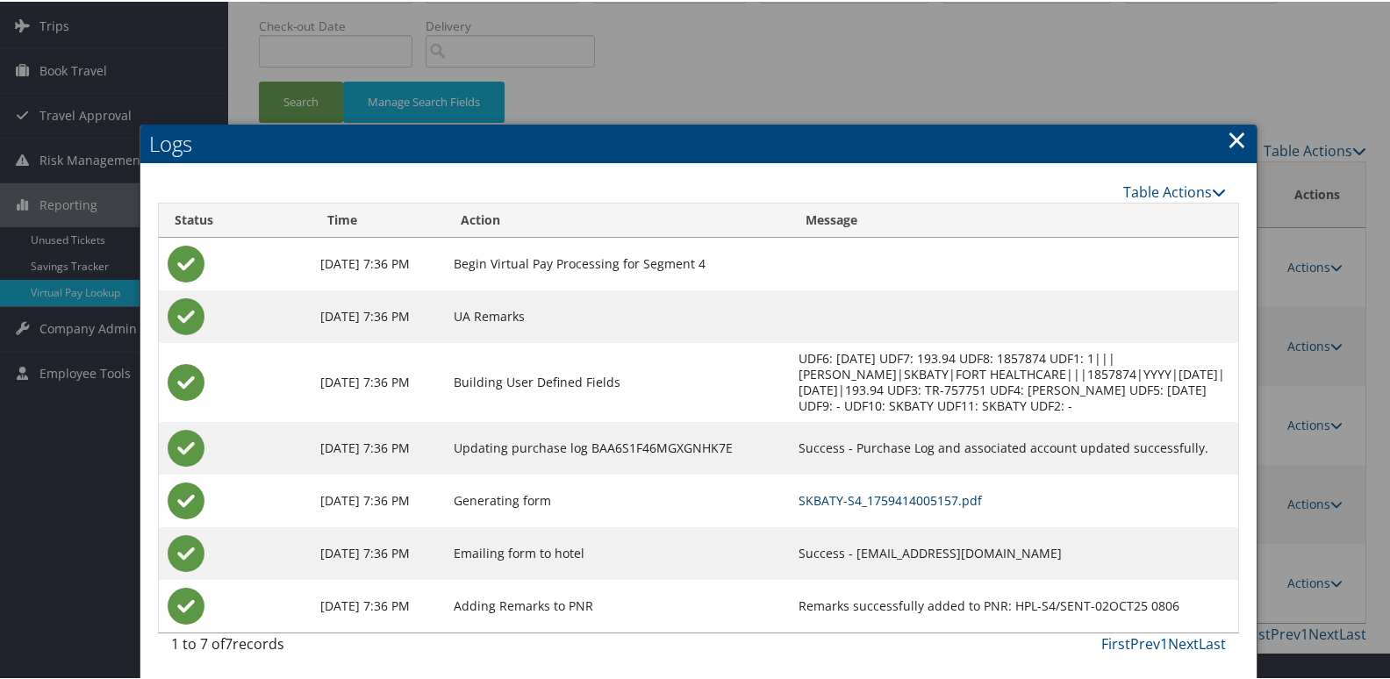
click at [906, 497] on link "SKBATY-S4_1759414005157.pdf" at bounding box center [889, 498] width 183 height 17
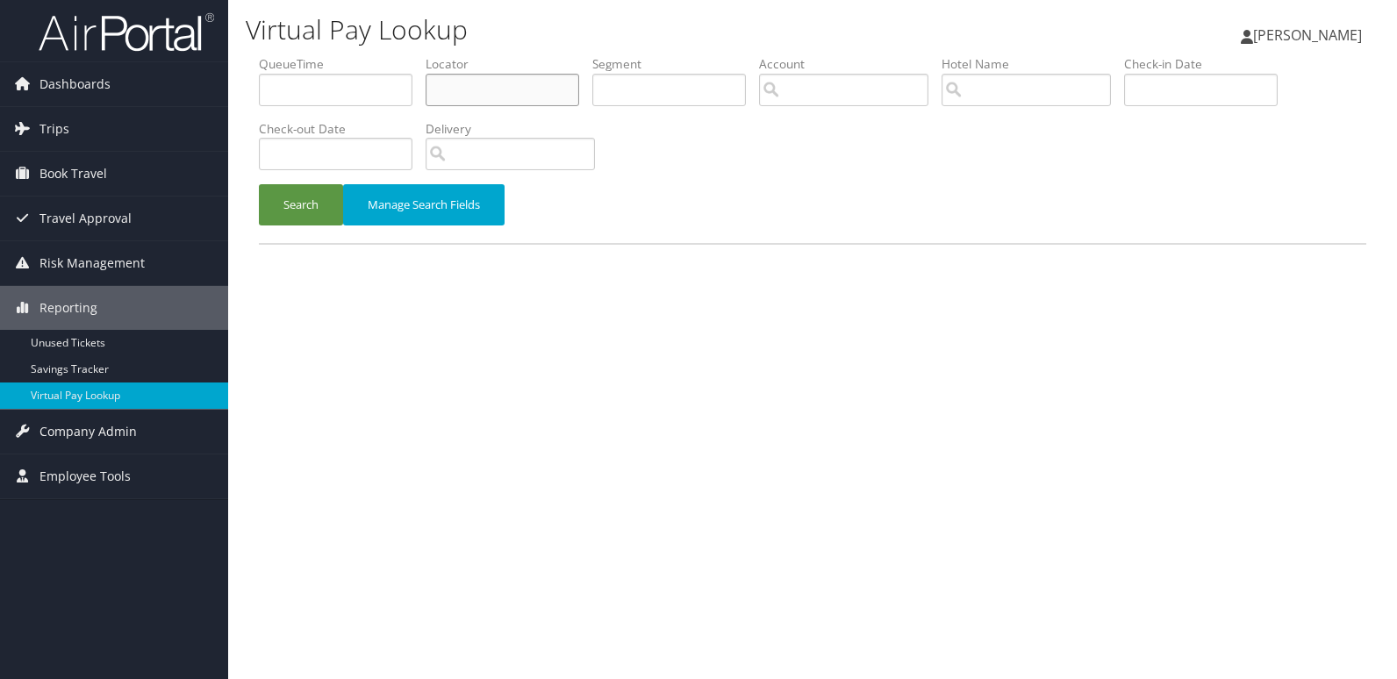
click at [476, 96] on input "text" at bounding box center [502, 90] width 154 height 32
paste input "MCCWAC"
type input "MCCWAC"
click at [299, 199] on button "Search" at bounding box center [301, 204] width 84 height 41
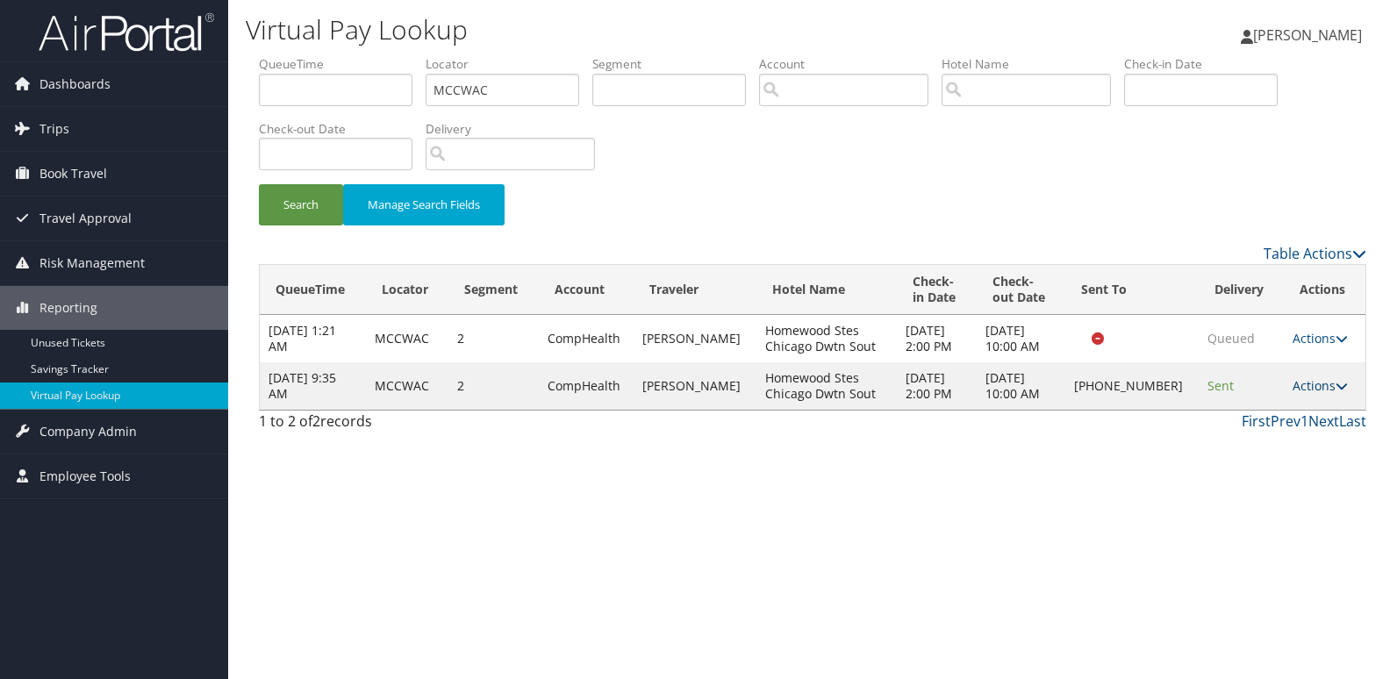
click at [1306, 382] on link "Actions" at bounding box center [1319, 385] width 55 height 17
click at [1236, 431] on link "Logs" at bounding box center [1261, 441] width 150 height 30
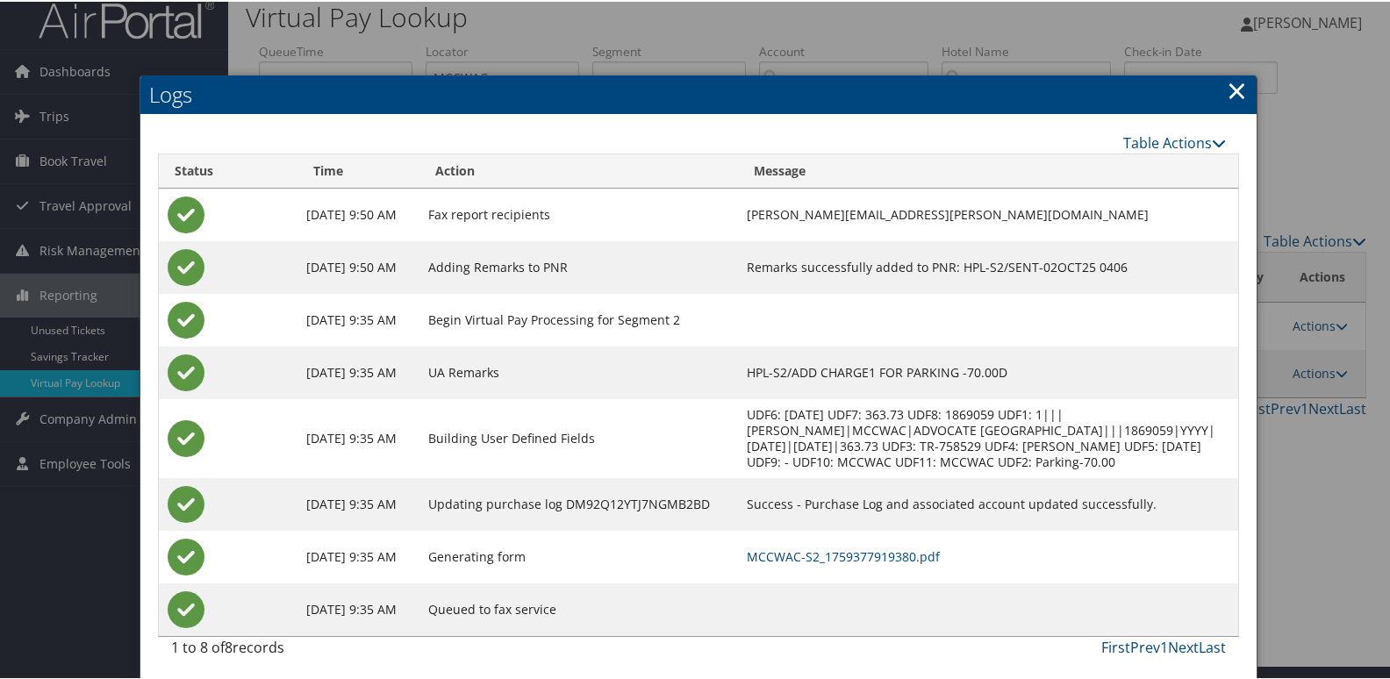
scroll to position [18, 0]
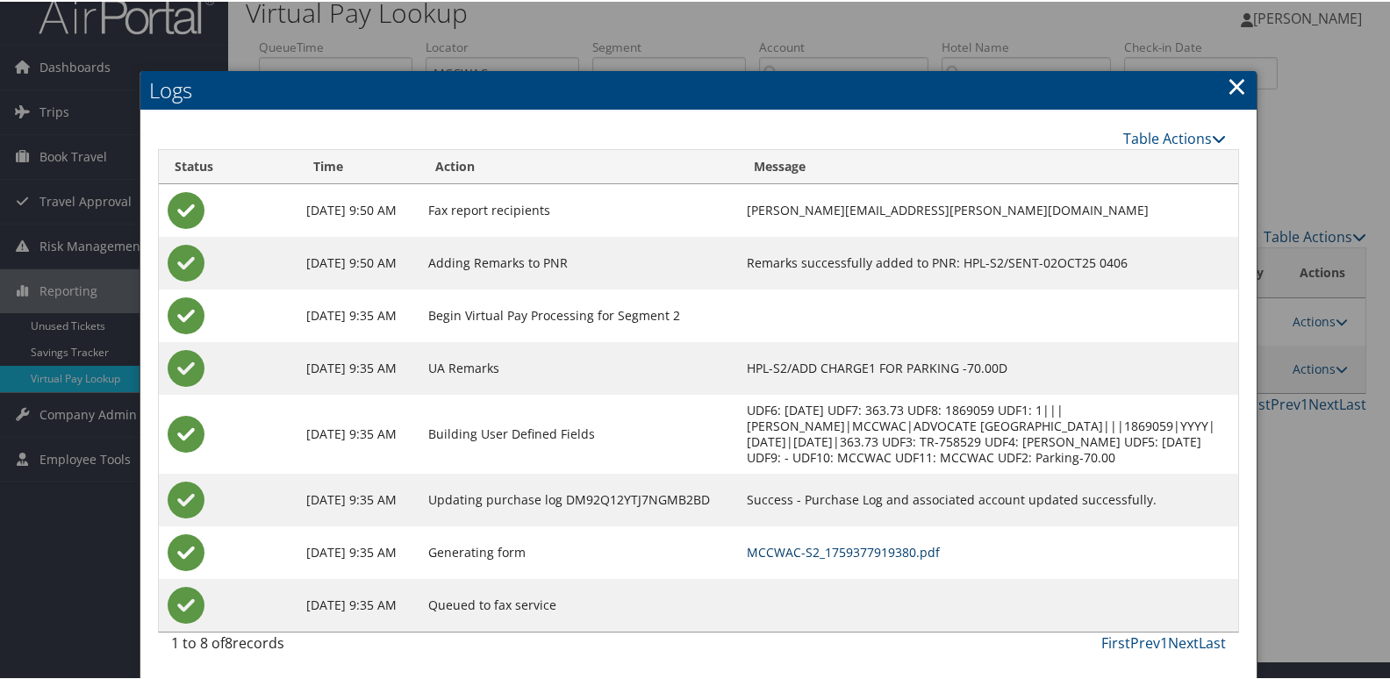
click at [870, 550] on link "MCCWAC-S2_1759377919380.pdf" at bounding box center [843, 550] width 193 height 17
